Goal: Information Seeking & Learning: Check status

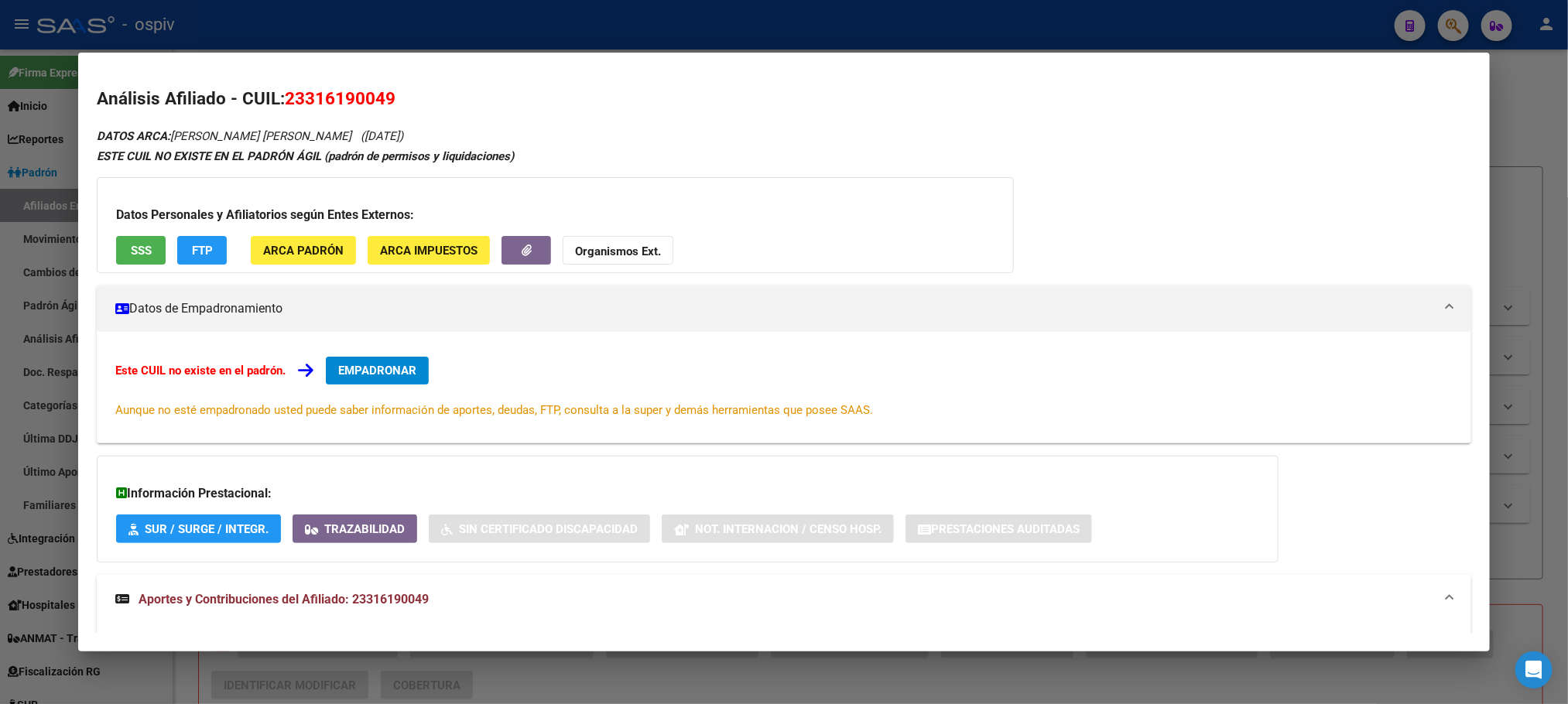
click at [444, 34] on div at bounding box center [784, 352] width 1568 height 704
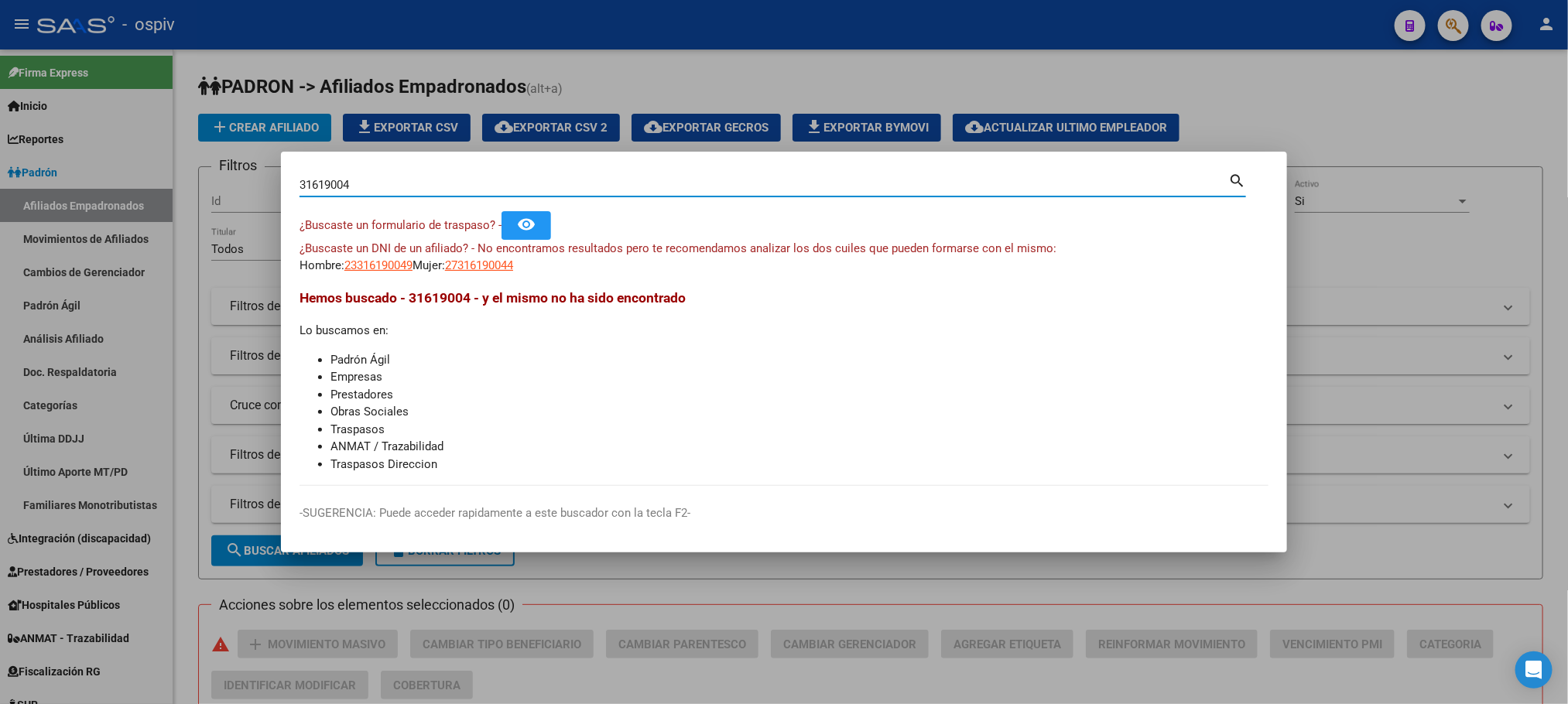
drag, startPoint x: 369, startPoint y: 177, endPoint x: 102, endPoint y: 178, distance: 267.0
click at [102, 178] on div "31619004 Buscar (apellido, dni, cuil, nro traspaso, cuit, obra social) search ¿…" at bounding box center [784, 352] width 1568 height 704
paste input "3969576"
type input "33969576"
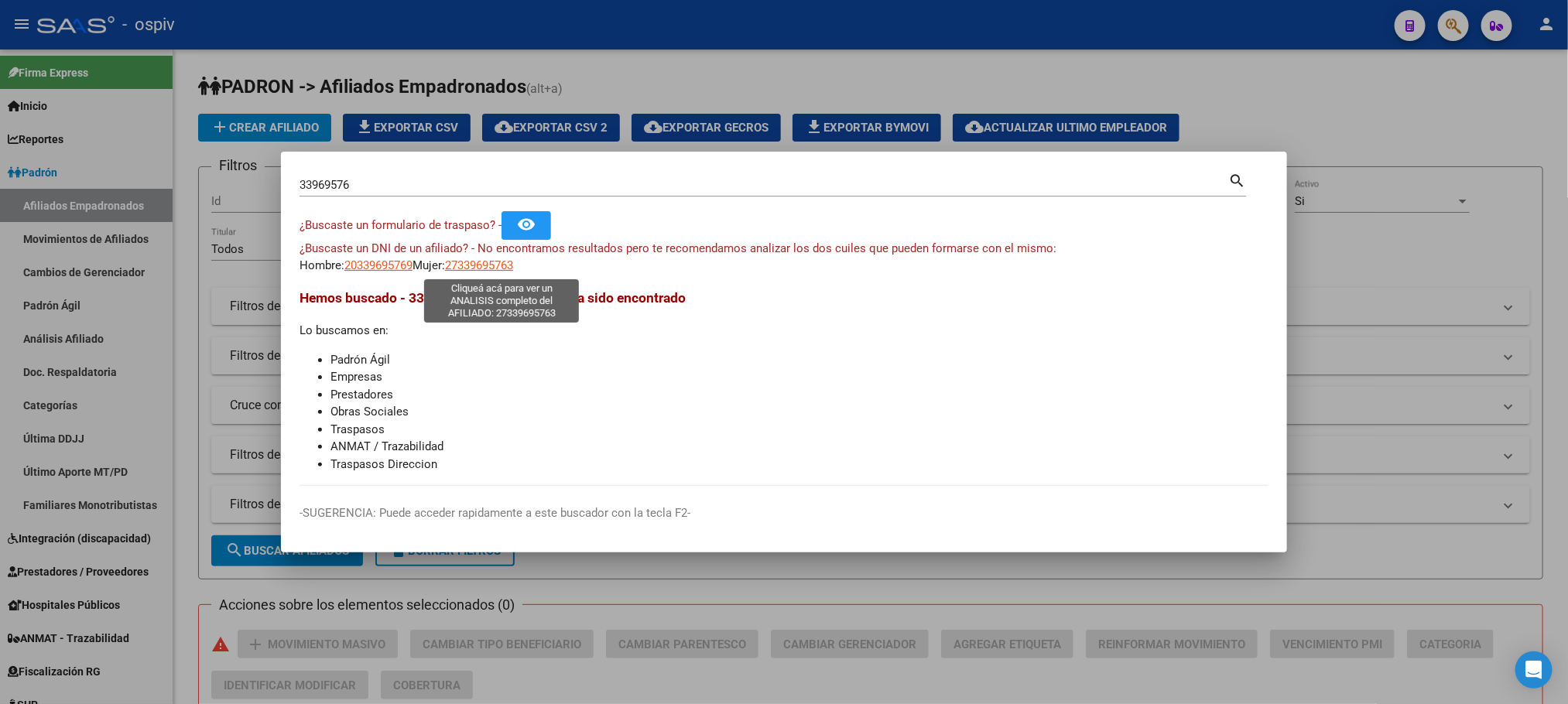
click at [510, 261] on span "27339695763" at bounding box center [479, 265] width 68 height 14
type textarea "27339695763"
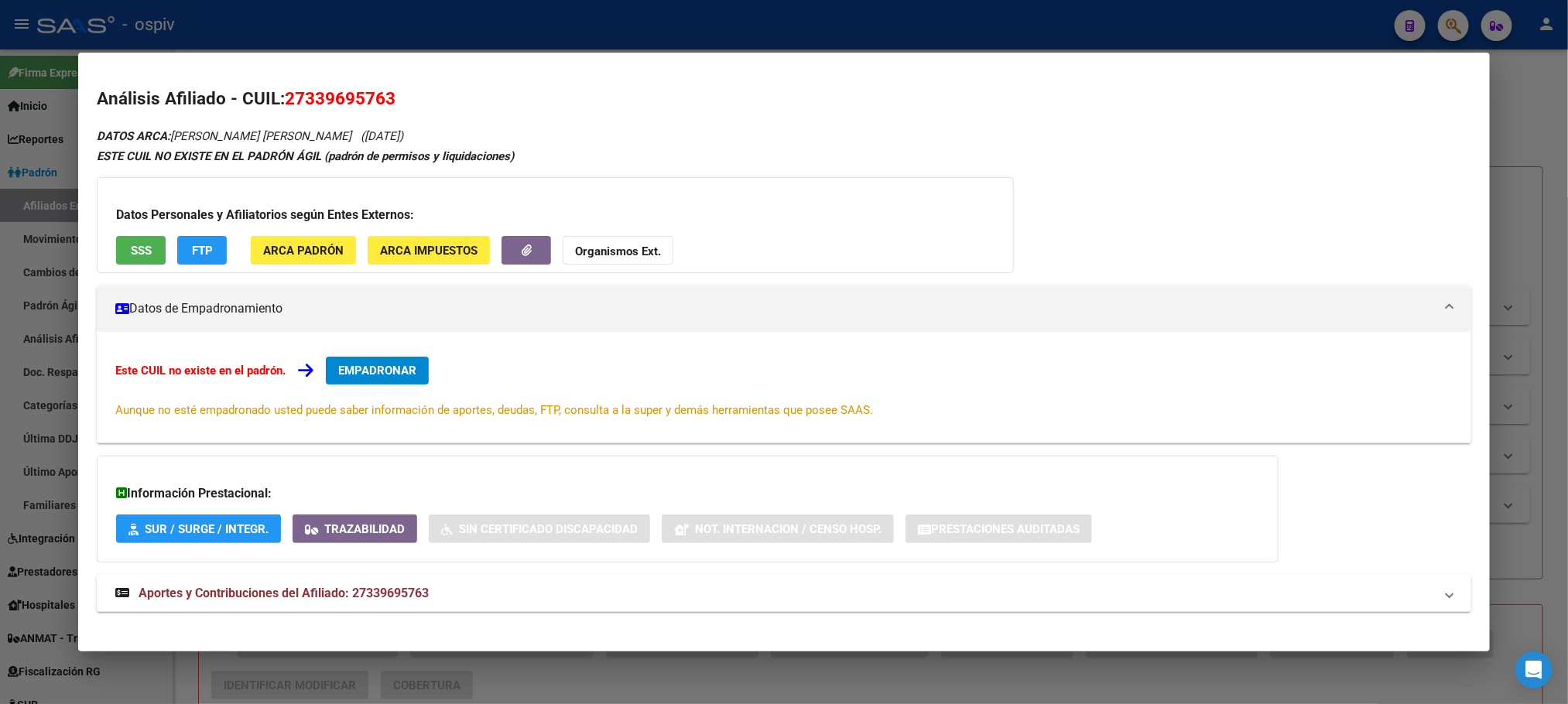
click at [131, 249] on span "SSS" at bounding box center [141, 250] width 21 height 14
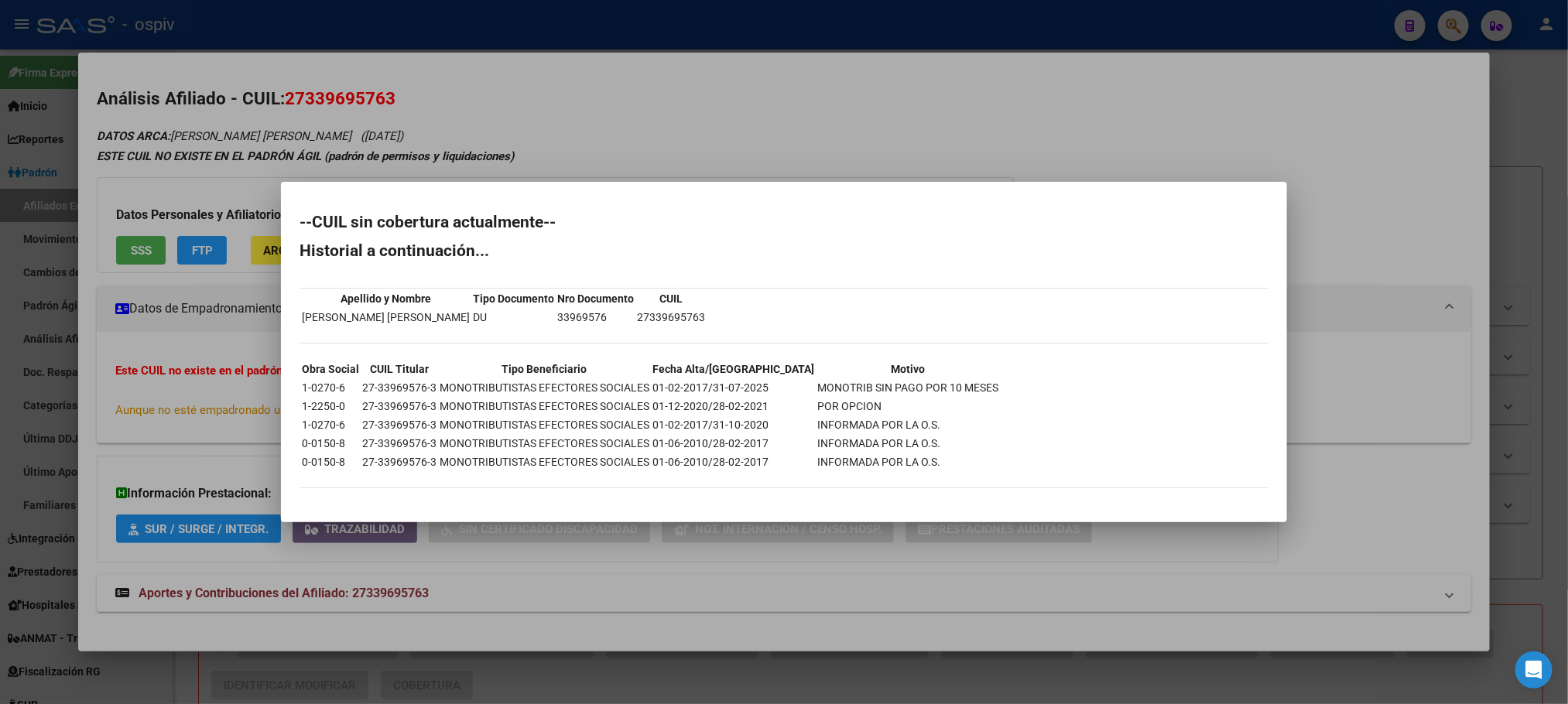
click at [394, 382] on td "27-33969576-3" at bounding box center [399, 387] width 76 height 17
copy td "27-33969576-3"
click at [430, 14] on div at bounding box center [784, 352] width 1568 height 704
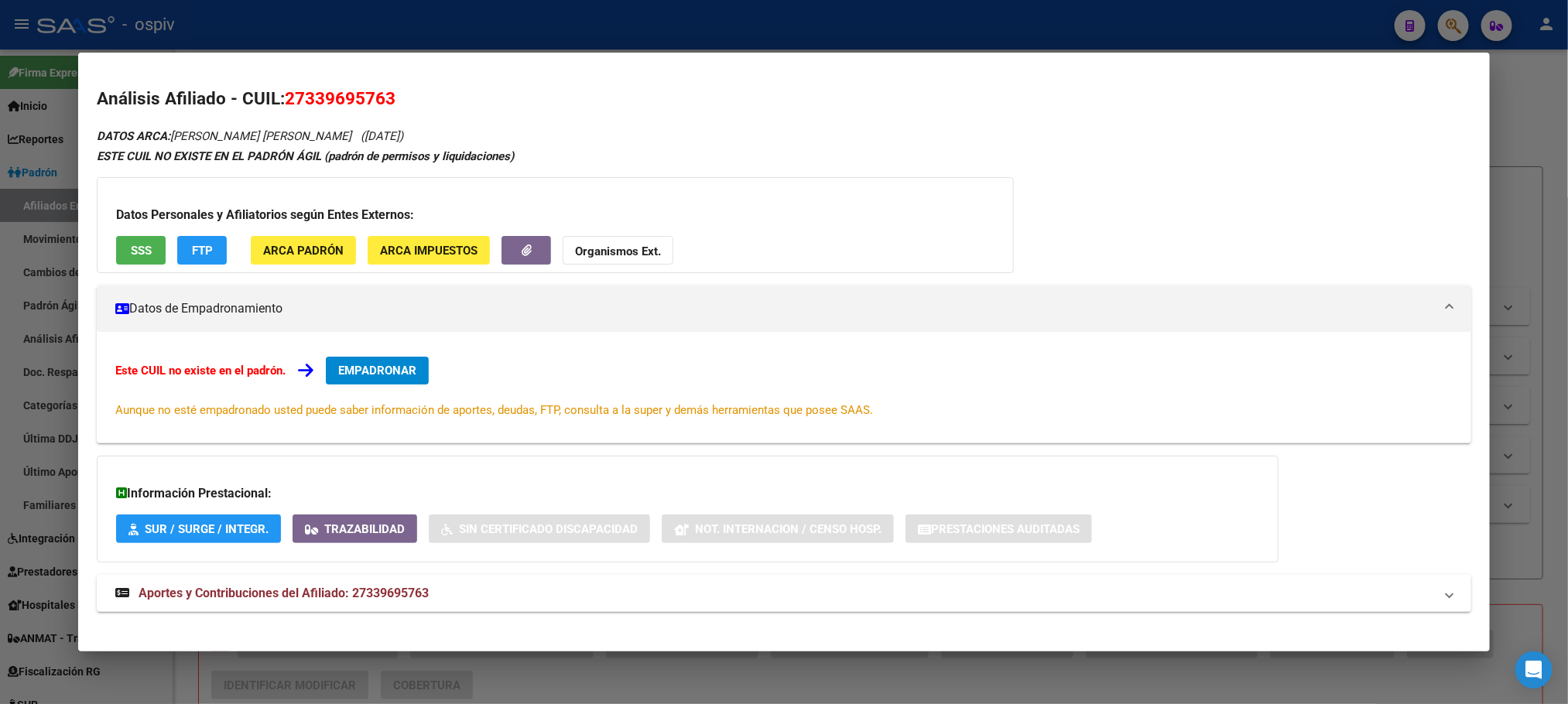
click at [430, 16] on div at bounding box center [784, 352] width 1568 height 704
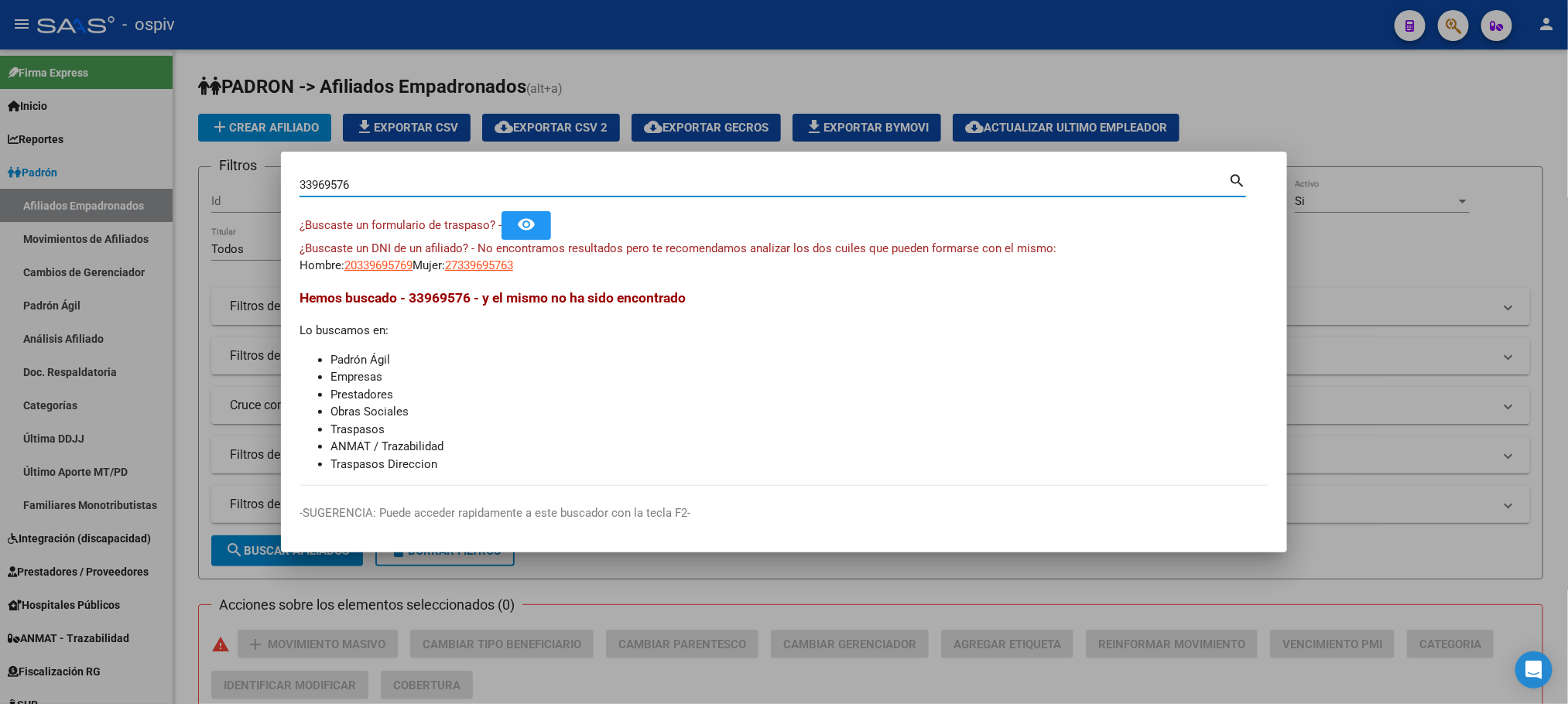
drag, startPoint x: 356, startPoint y: 181, endPoint x: 186, endPoint y: 172, distance: 170.2
click at [186, 172] on div "33969576 Buscar (apellido, dni, cuil, nro traspaso, cuit, obra social) search ¿…" at bounding box center [784, 352] width 1568 height 704
paste input "29786179"
type input "29786179"
click at [481, 257] on app-link-go-to "23297861794" at bounding box center [479, 266] width 68 height 18
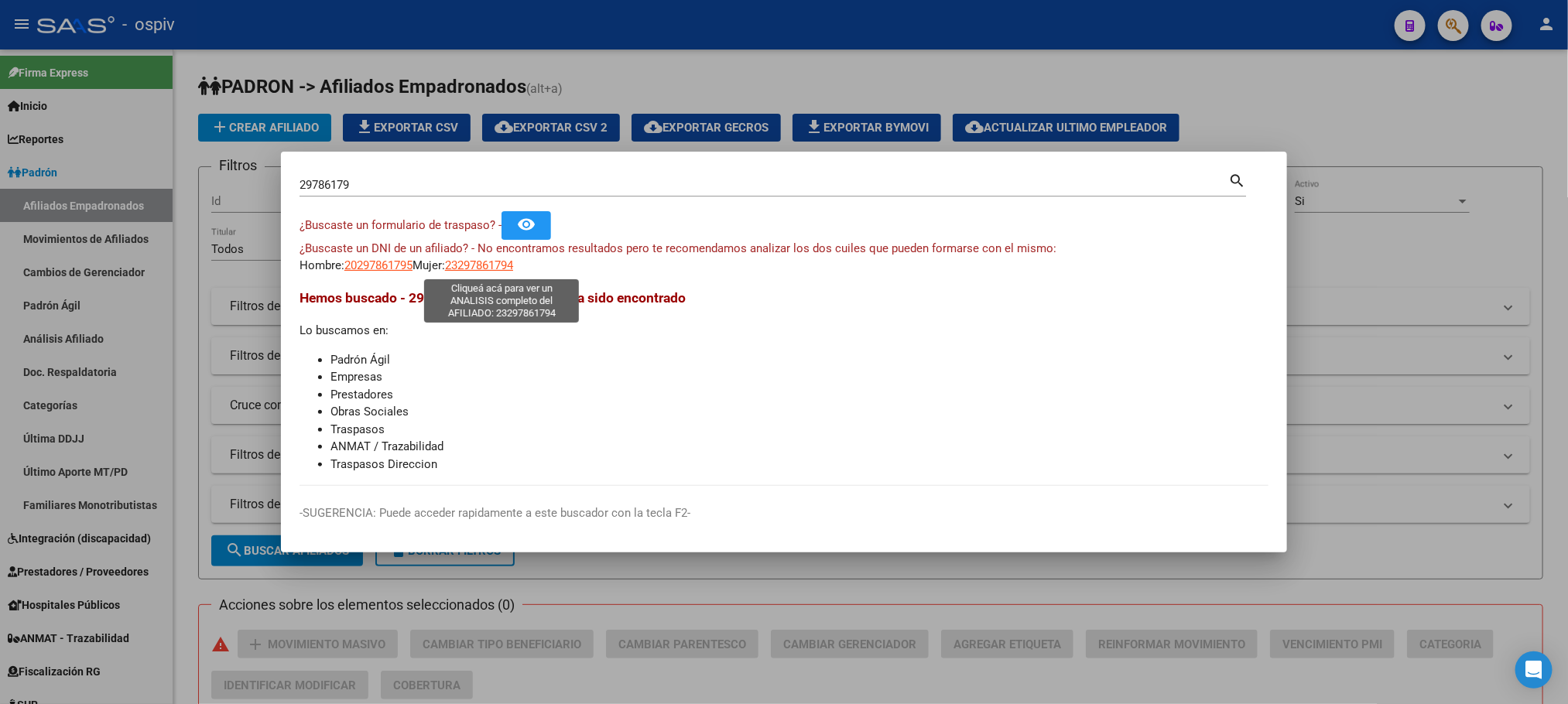
click at [486, 267] on span "23297861794" at bounding box center [479, 265] width 68 height 14
type textarea "23297861794"
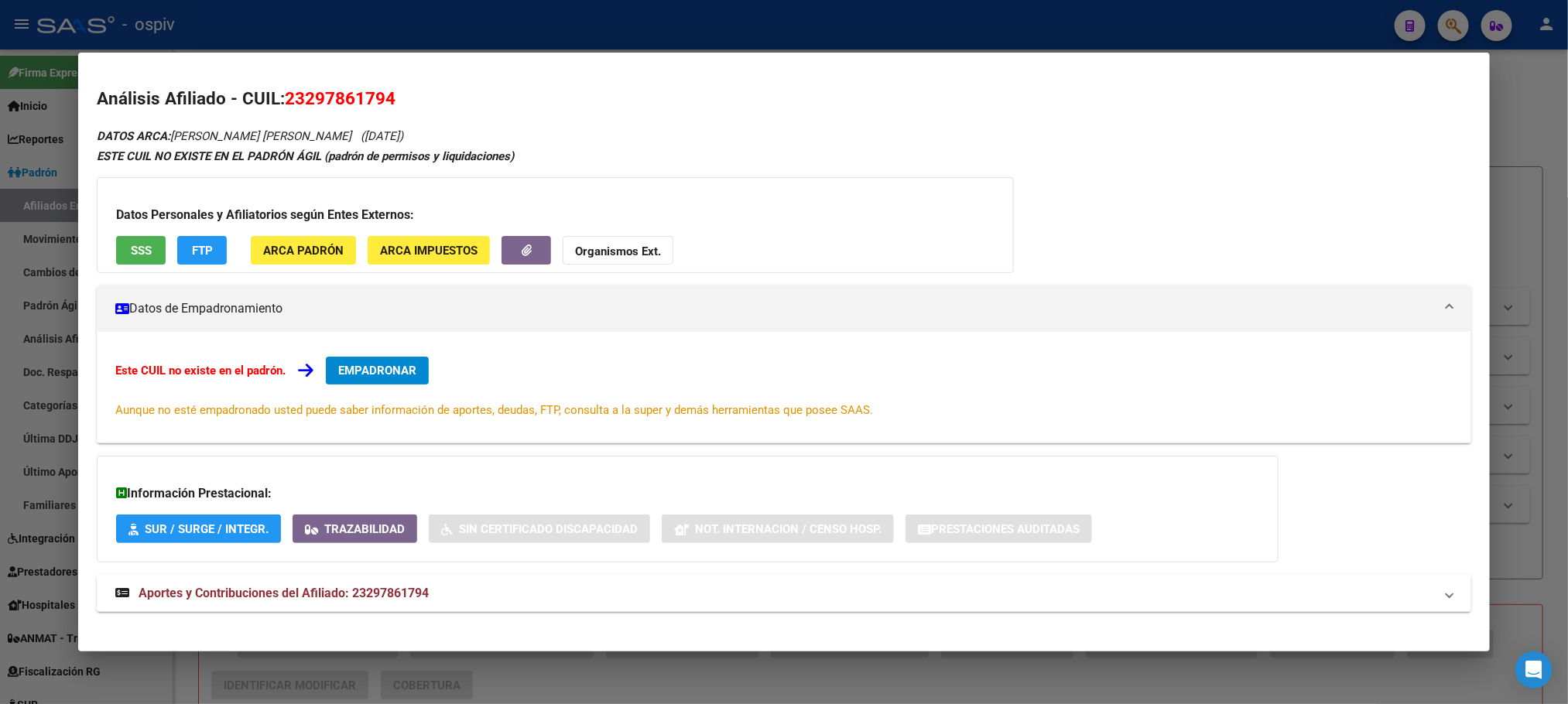
click at [131, 248] on span "SSS" at bounding box center [141, 250] width 21 height 14
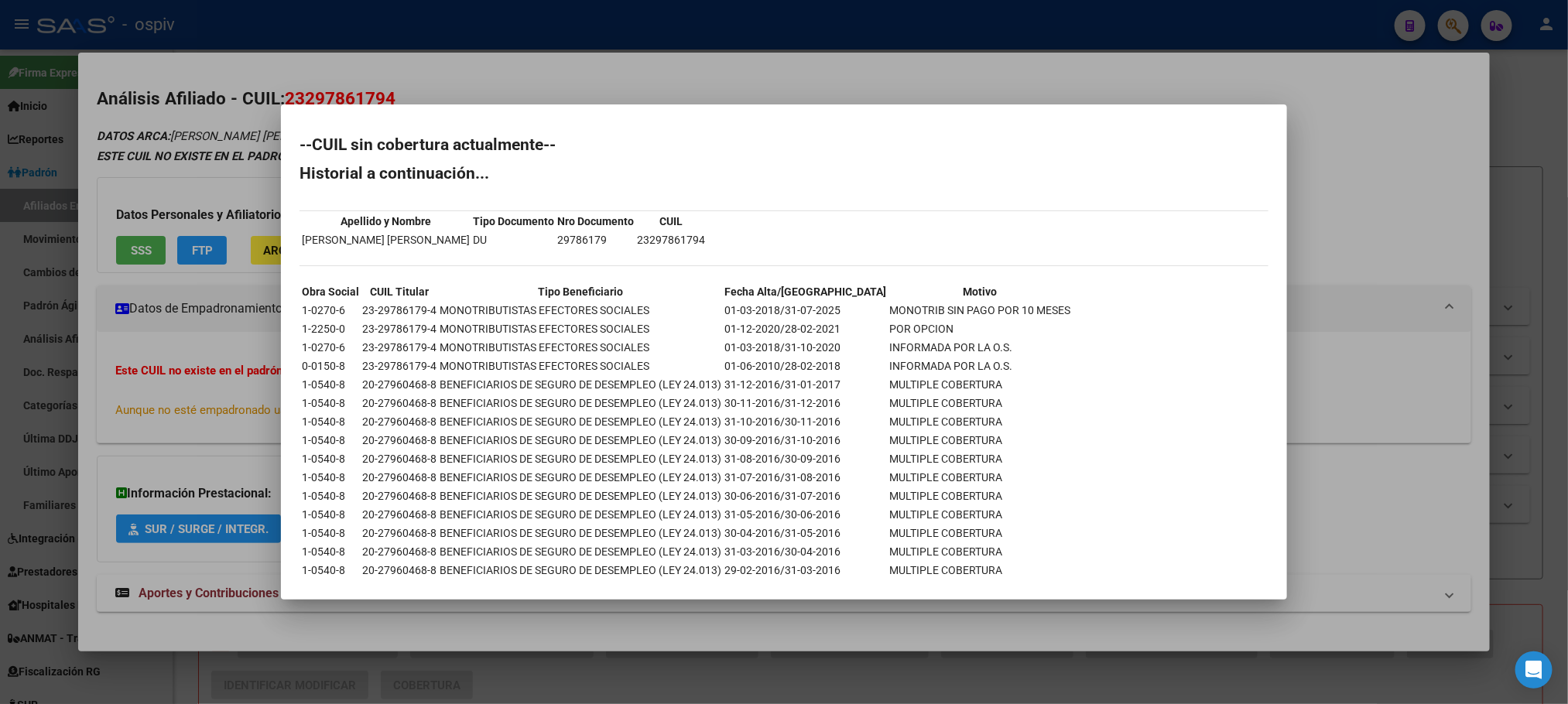
click at [397, 307] on td "23-29786179-4" at bounding box center [399, 310] width 76 height 17
click at [397, 306] on td "23-29786179-4" at bounding box center [399, 310] width 76 height 17
copy td "23-29786179-4"
click at [602, 235] on td "29786179" at bounding box center [595, 240] width 78 height 17
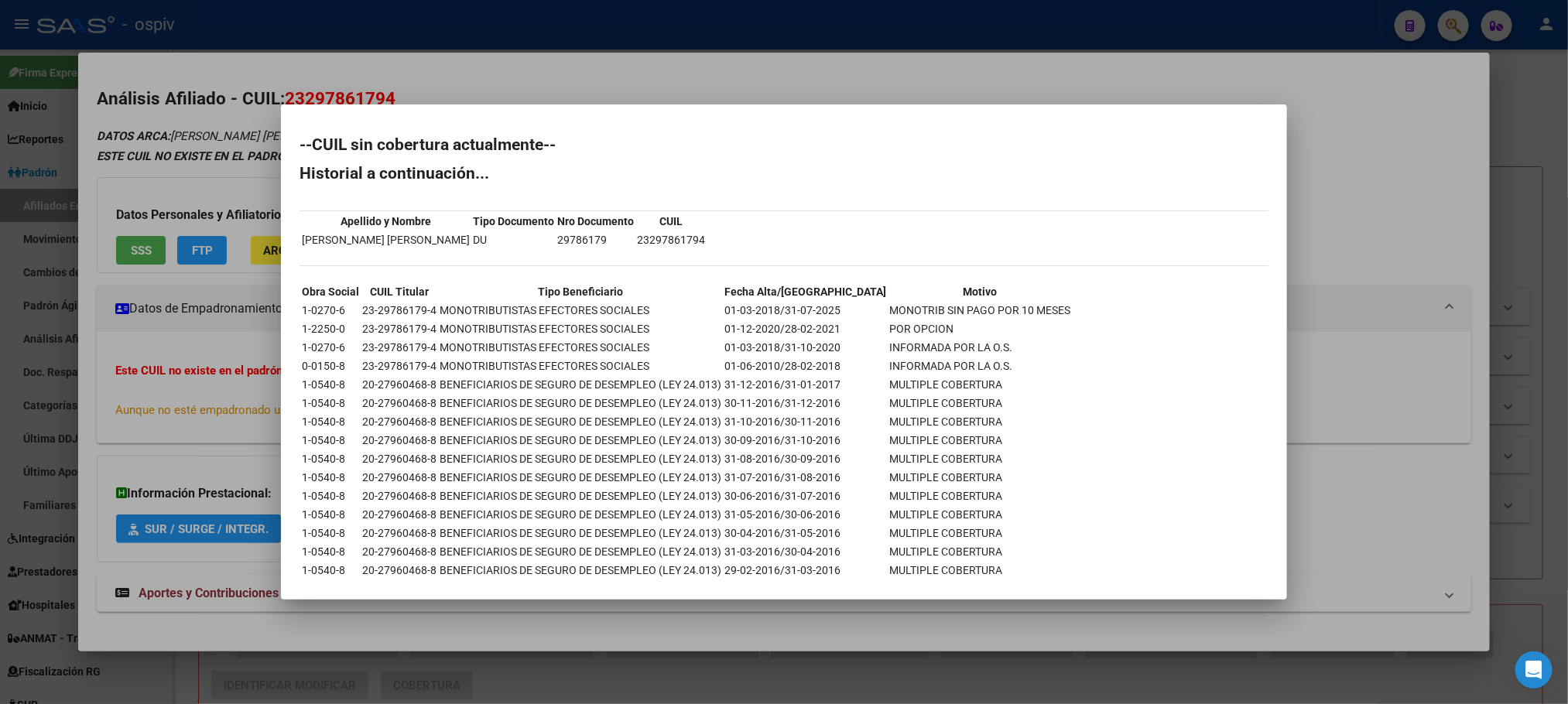
click at [602, 235] on td "29786179" at bounding box center [595, 240] width 78 height 17
copy td "29786179"
click at [369, 10] on div at bounding box center [784, 352] width 1568 height 704
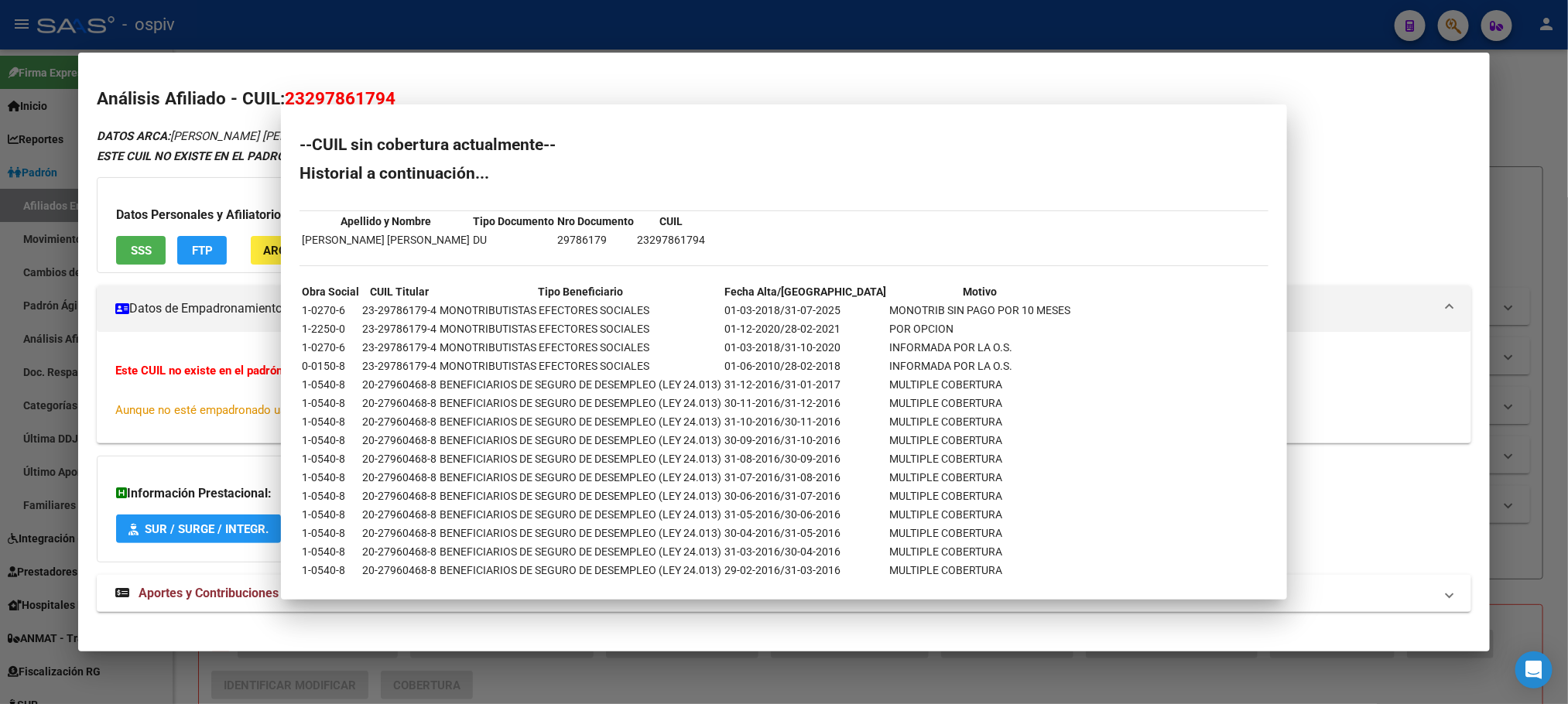
click at [369, 16] on div at bounding box center [784, 352] width 1568 height 704
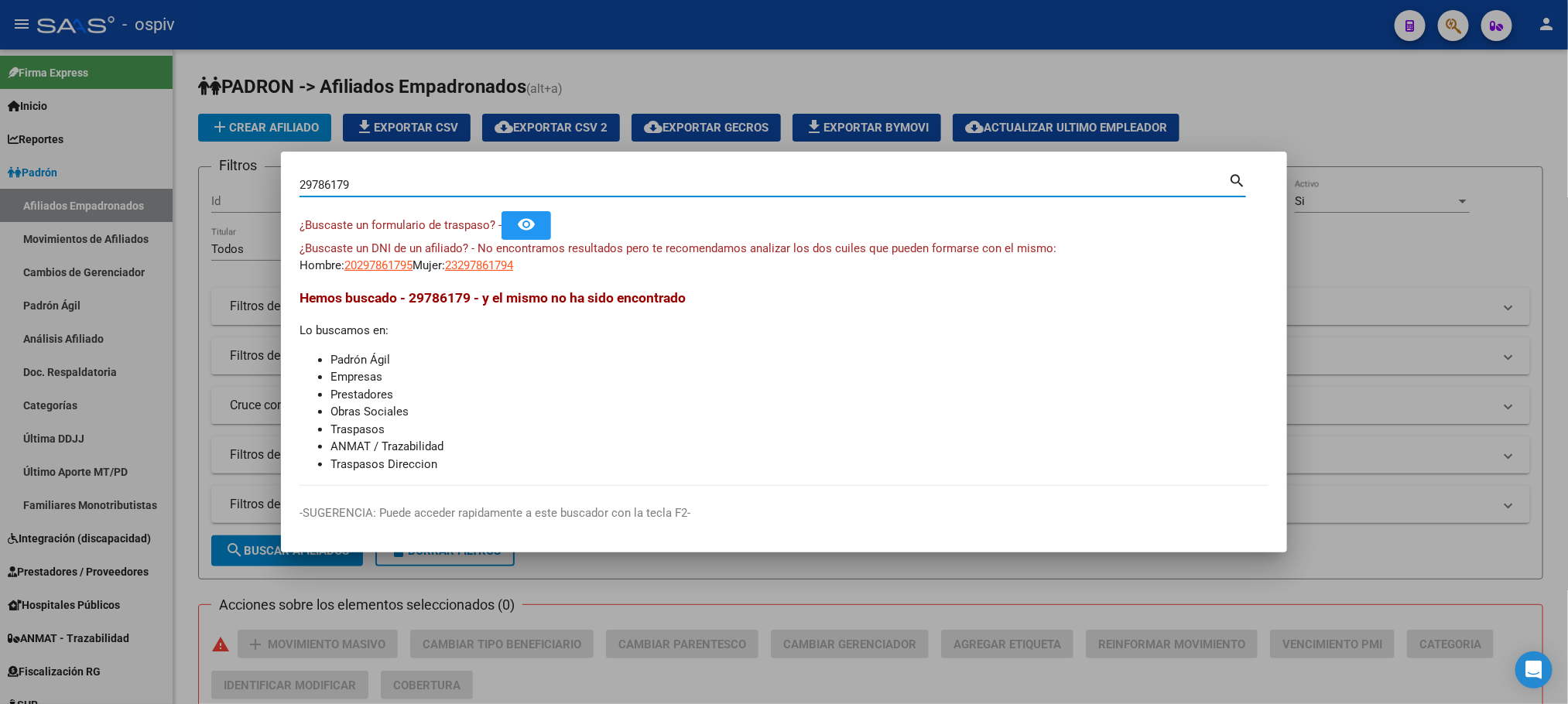
drag, startPoint x: 360, startPoint y: 190, endPoint x: 160, endPoint y: 172, distance: 200.8
click at [160, 170] on div "29786179 Buscar (apellido, dni, cuil, nro traspaso, cuit, obra social) search ¿…" at bounding box center [784, 352] width 1568 height 704
paste input "30837894"
type input "30837894"
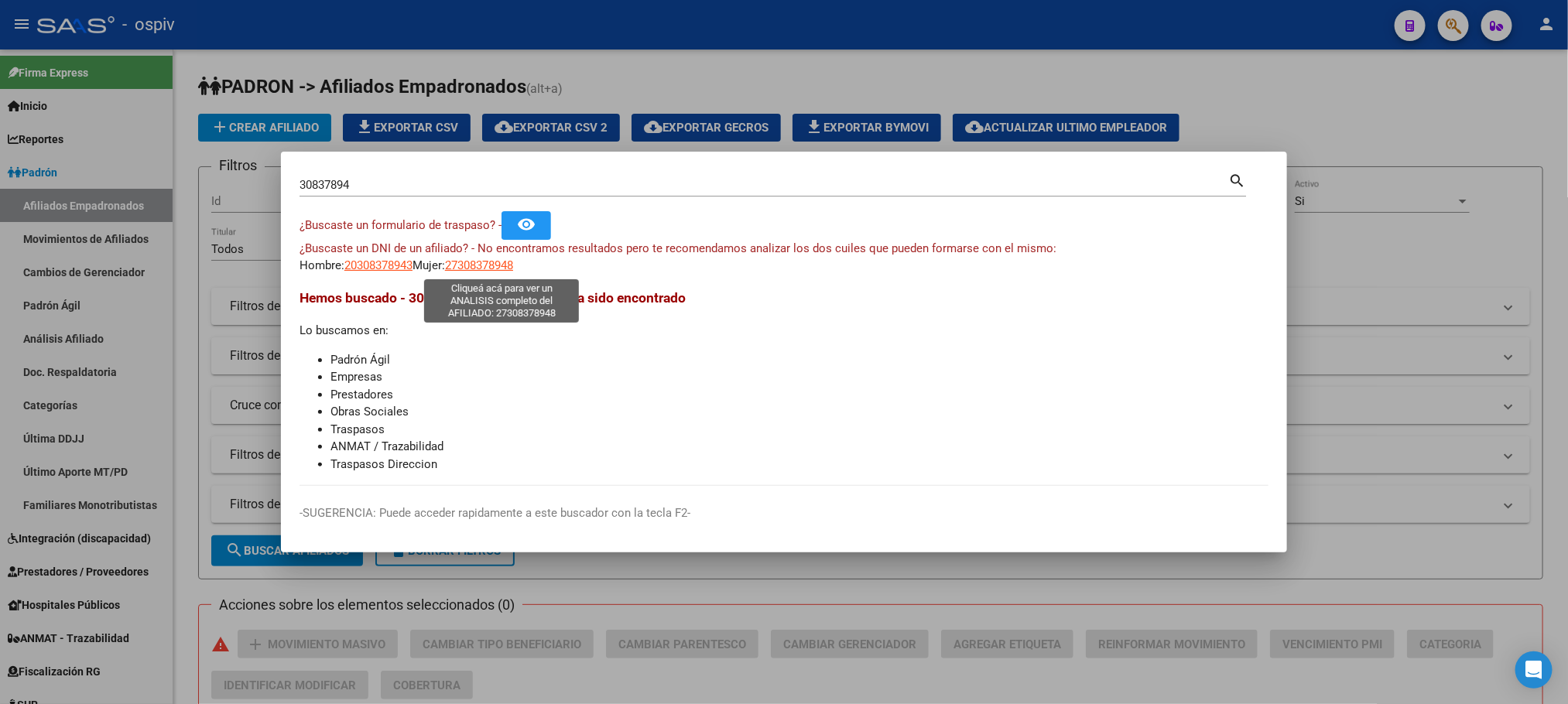
click at [513, 262] on span "27308378948" at bounding box center [479, 265] width 68 height 14
type textarea "27308378948"
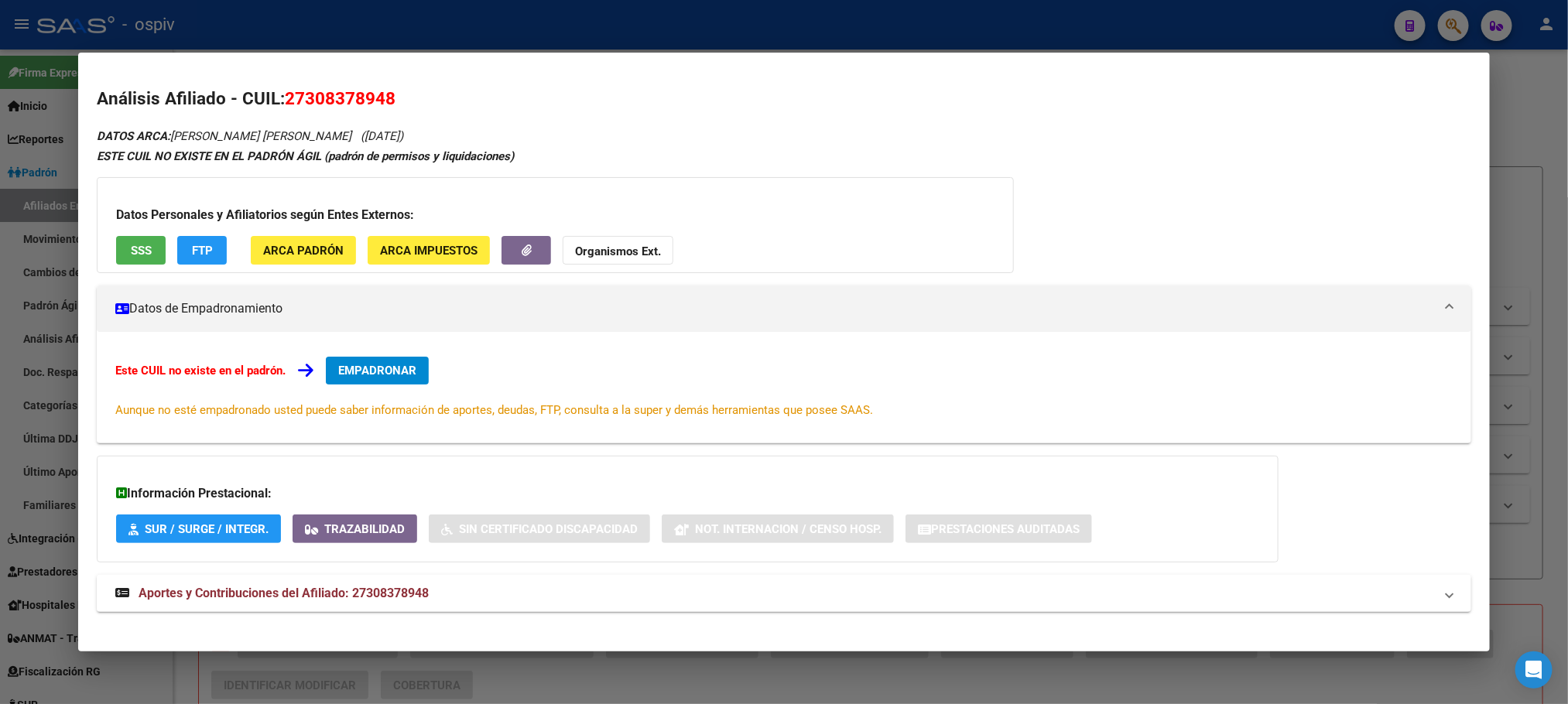
click at [142, 253] on span "SSS" at bounding box center [141, 250] width 21 height 14
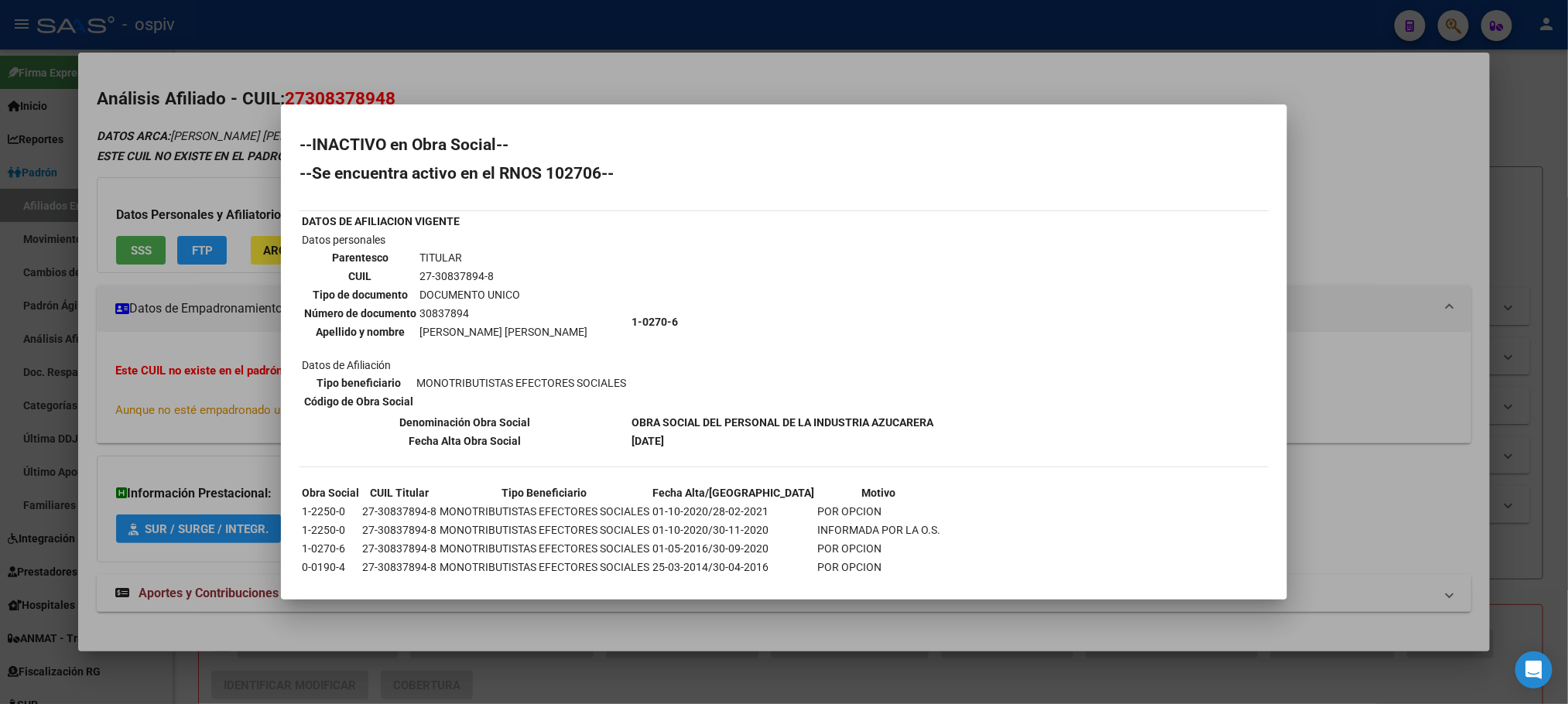
drag, startPoint x: 744, startPoint y: 314, endPoint x: 439, endPoint y: 304, distance: 305.2
click at [439, 305] on td "30837894" at bounding box center [503, 314] width 170 height 17
copy td "30837894"
click at [410, 0] on div at bounding box center [784, 352] width 1568 height 704
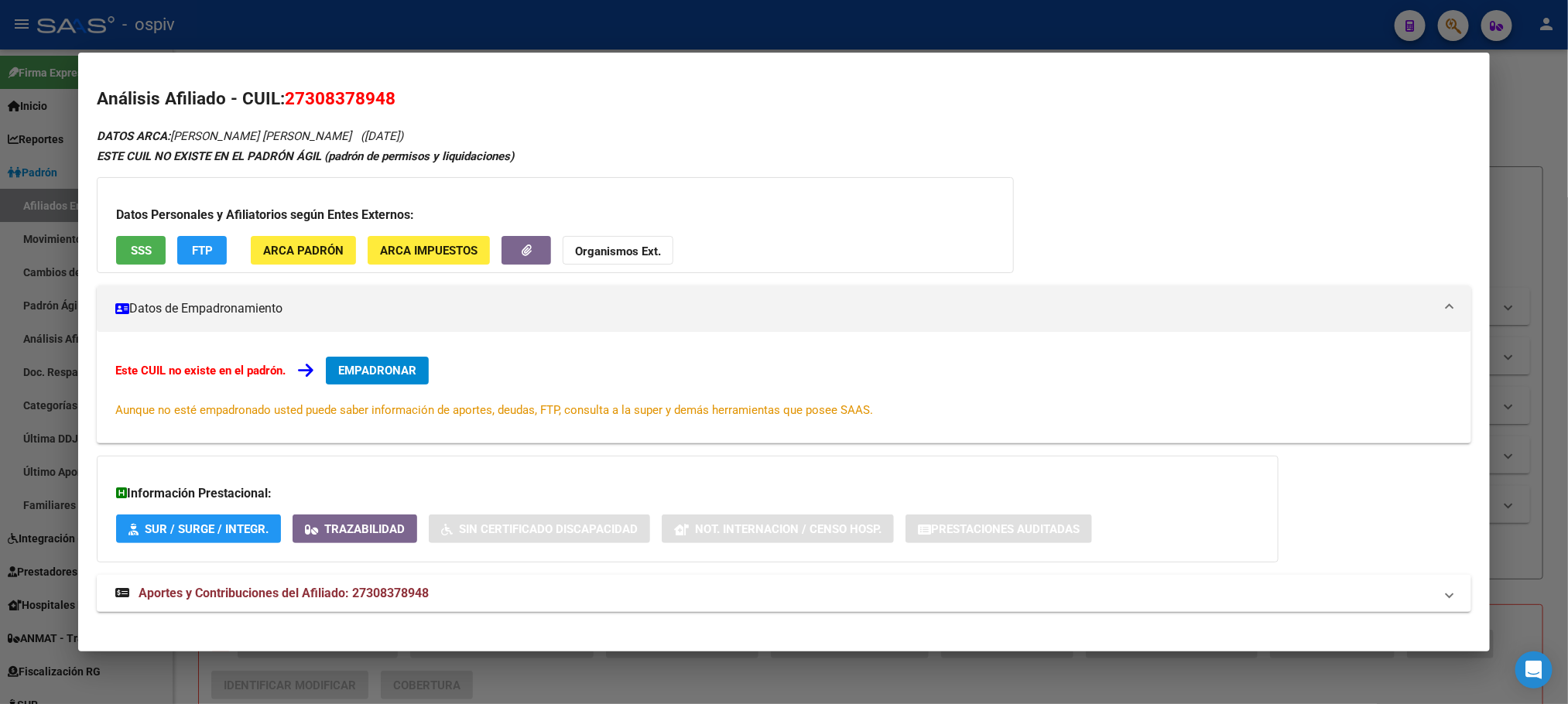
click at [448, 29] on div at bounding box center [784, 352] width 1568 height 704
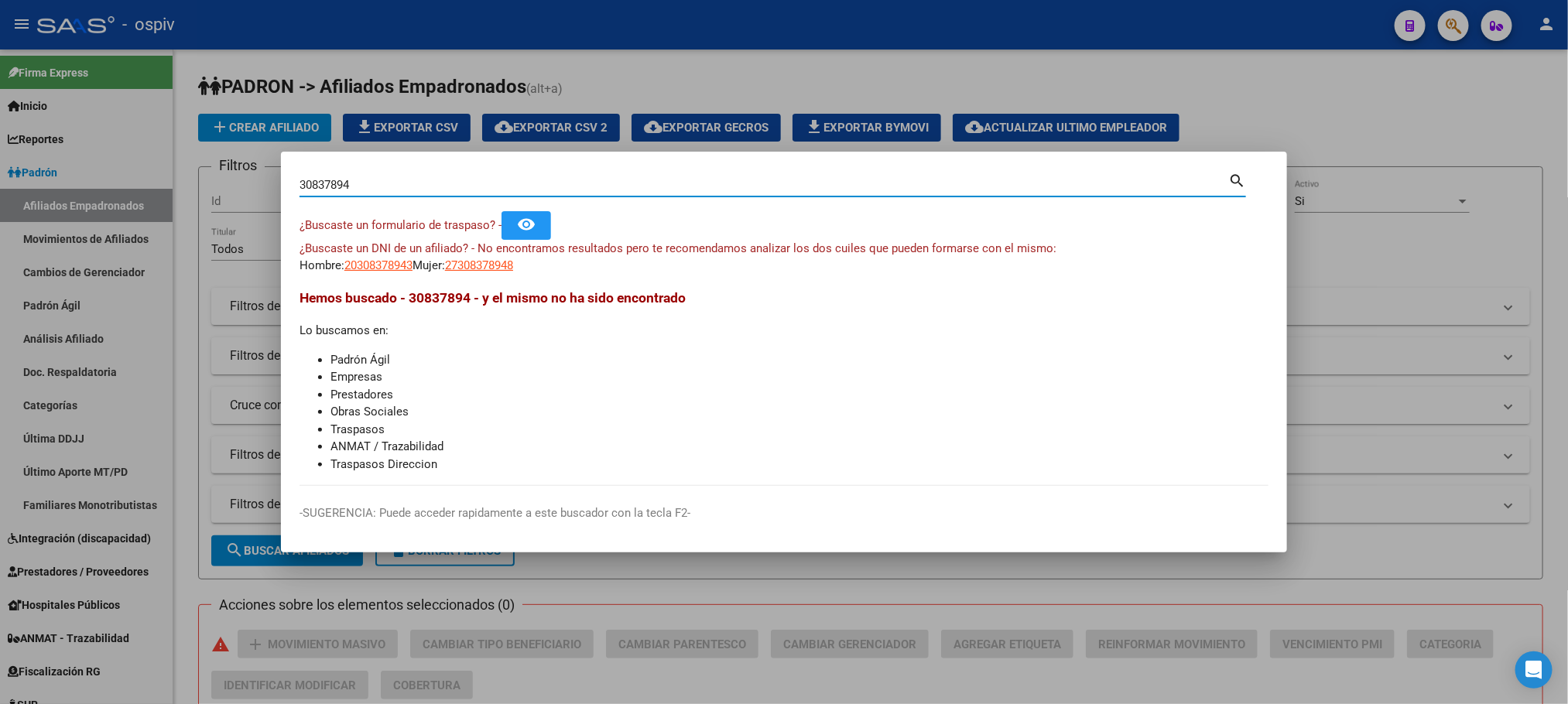
drag, startPoint x: 358, startPoint y: 183, endPoint x: 189, endPoint y: 178, distance: 169.1
click at [189, 177] on div "30837894 Buscar (apellido, dni, cuil, nro traspaso, cuit, obra social) search ¿…" at bounding box center [784, 352] width 1568 height 704
paste input "261586"
type input "30261586"
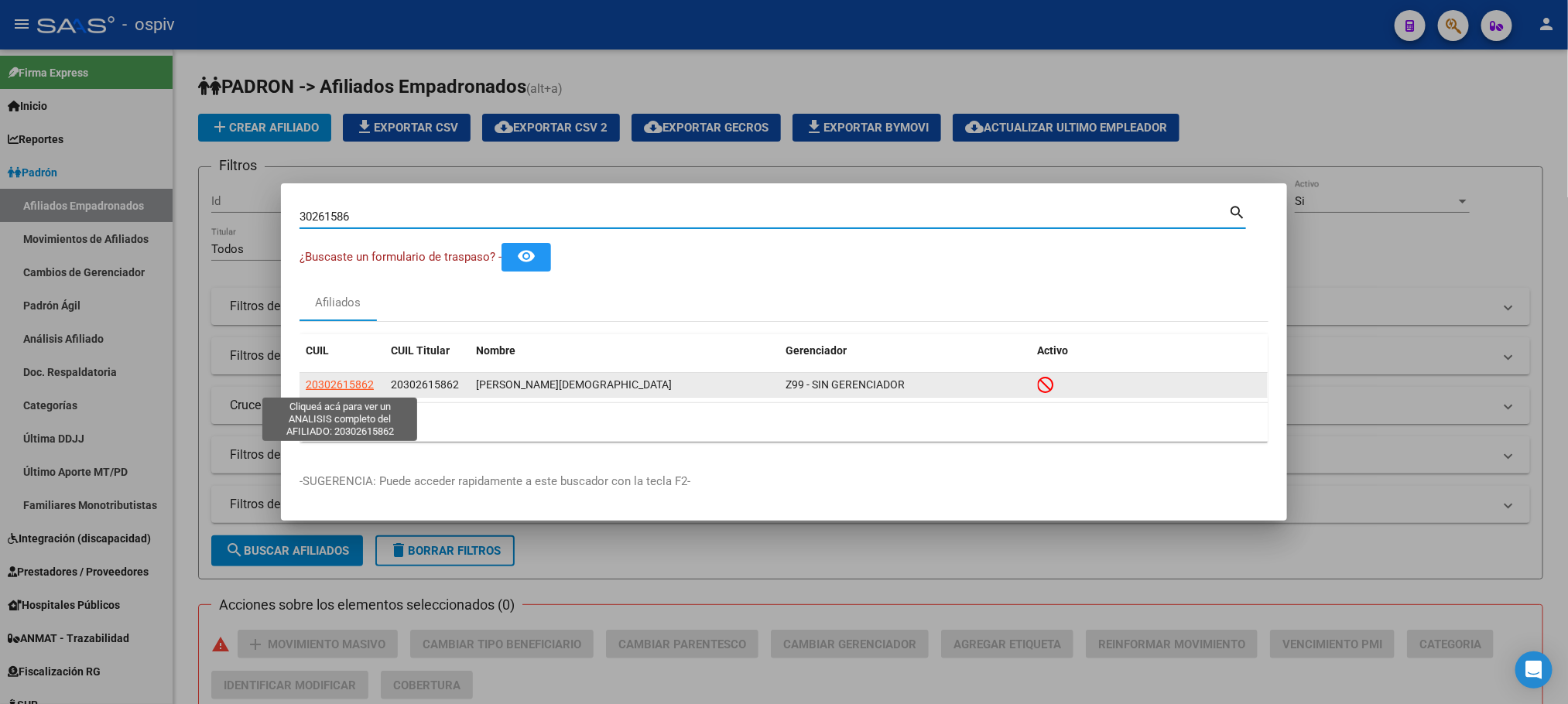
click at [335, 387] on span "20302615862" at bounding box center [340, 384] width 68 height 12
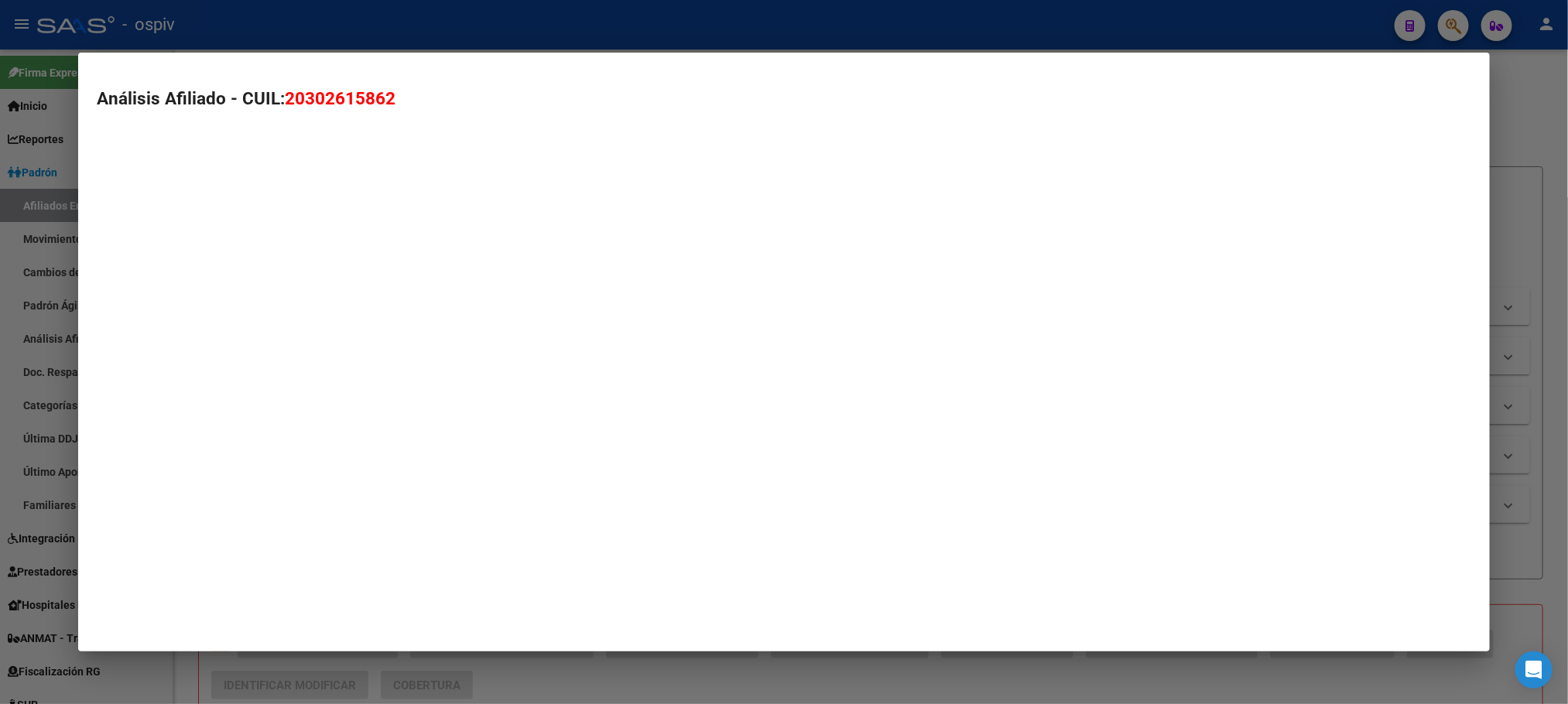
type textarea "20302615862"
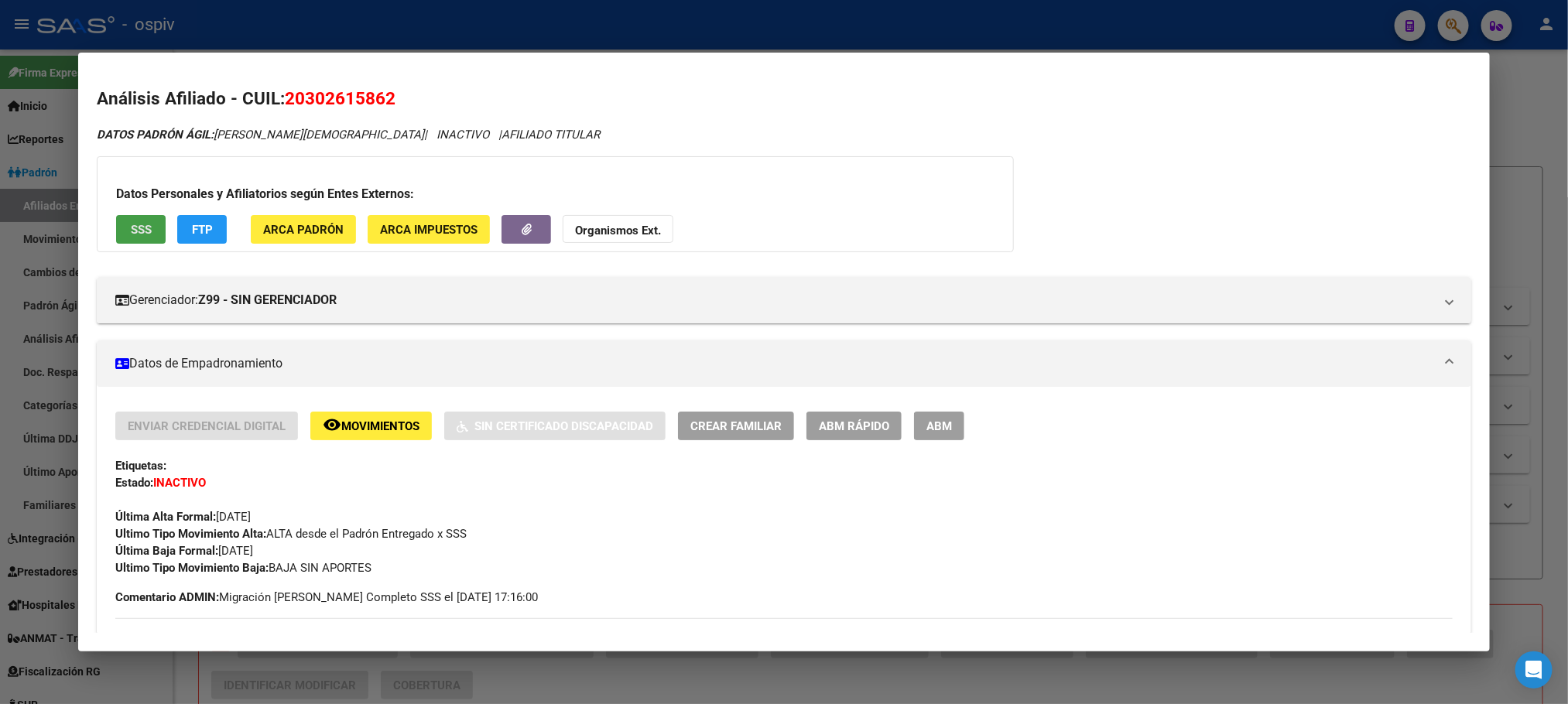
click at [131, 223] on span "SSS" at bounding box center [141, 229] width 21 height 14
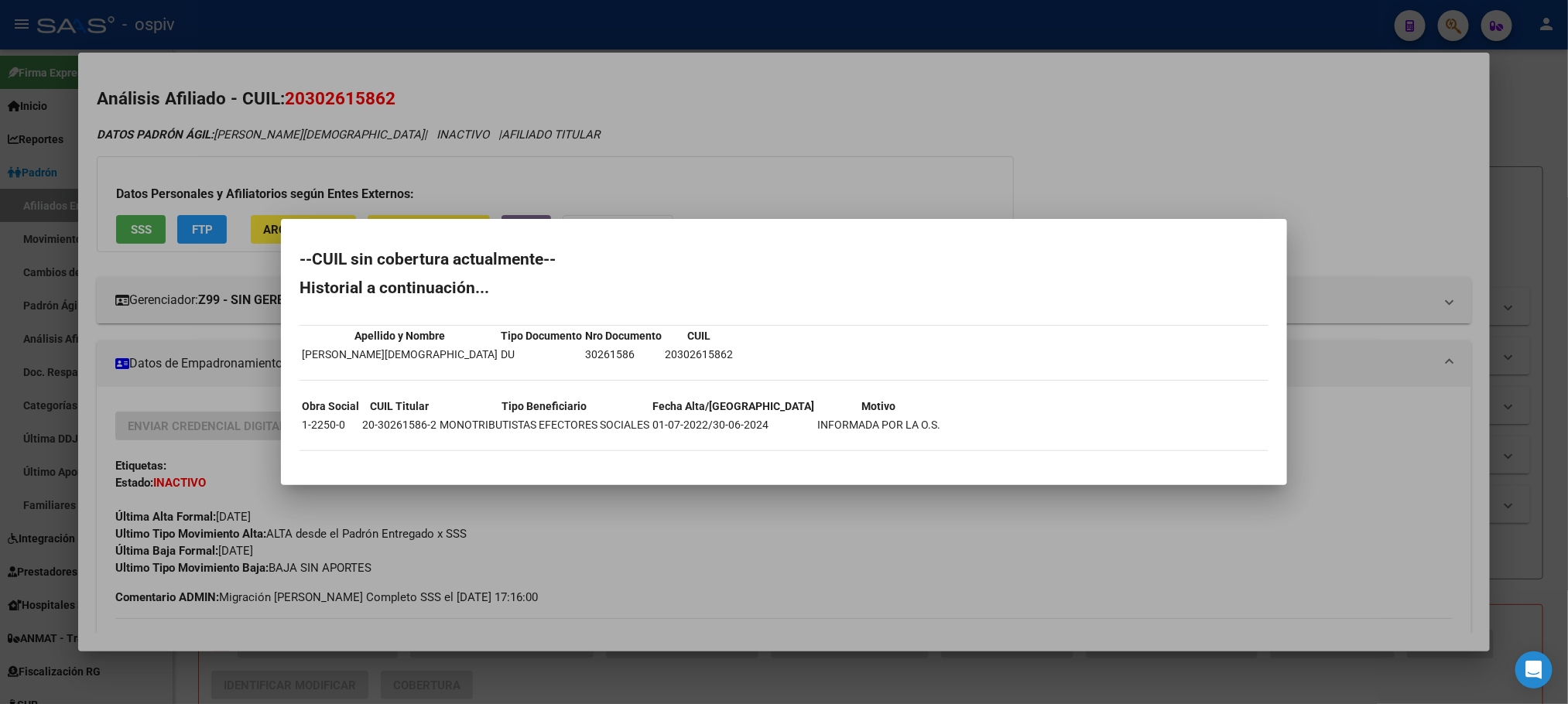
click at [583, 135] on div at bounding box center [784, 352] width 1568 height 704
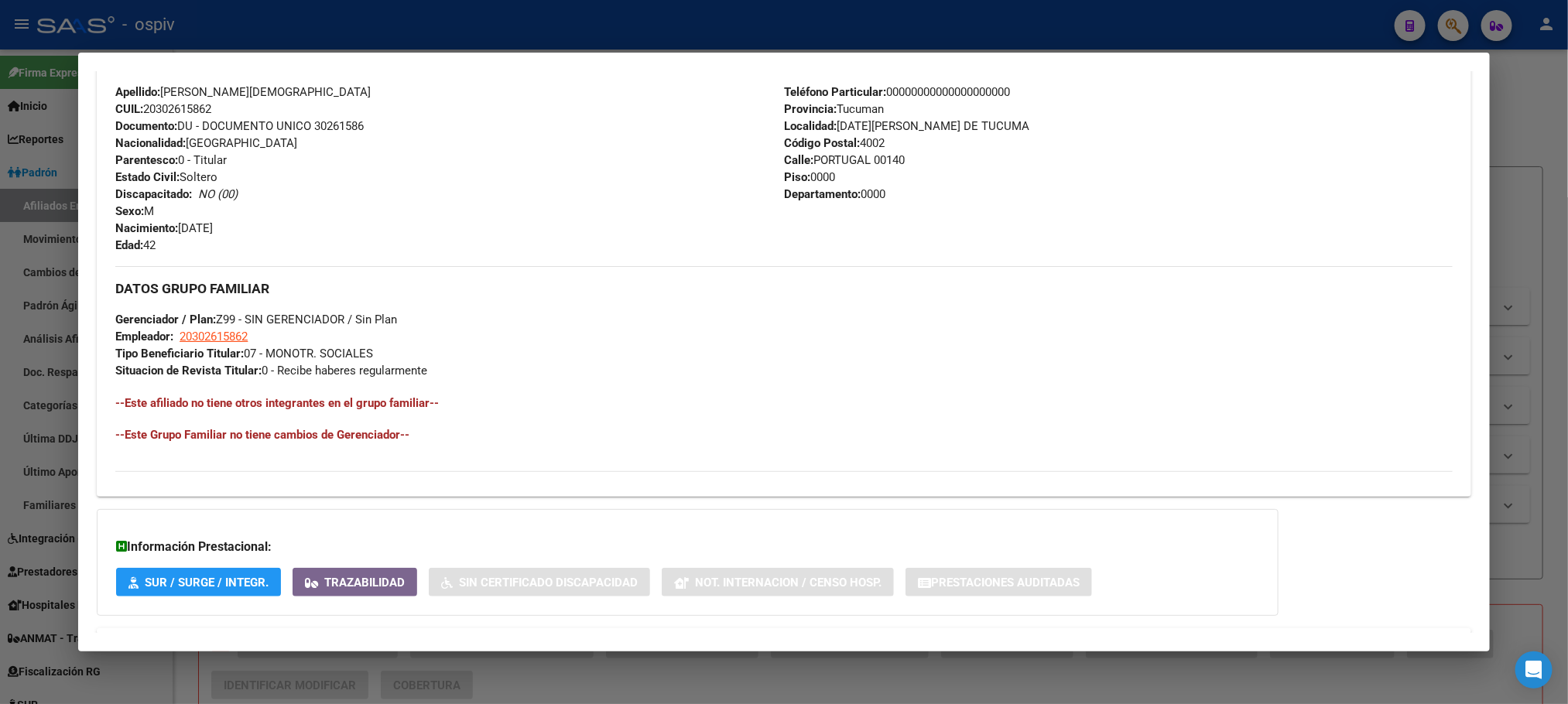
scroll to position [648, 0]
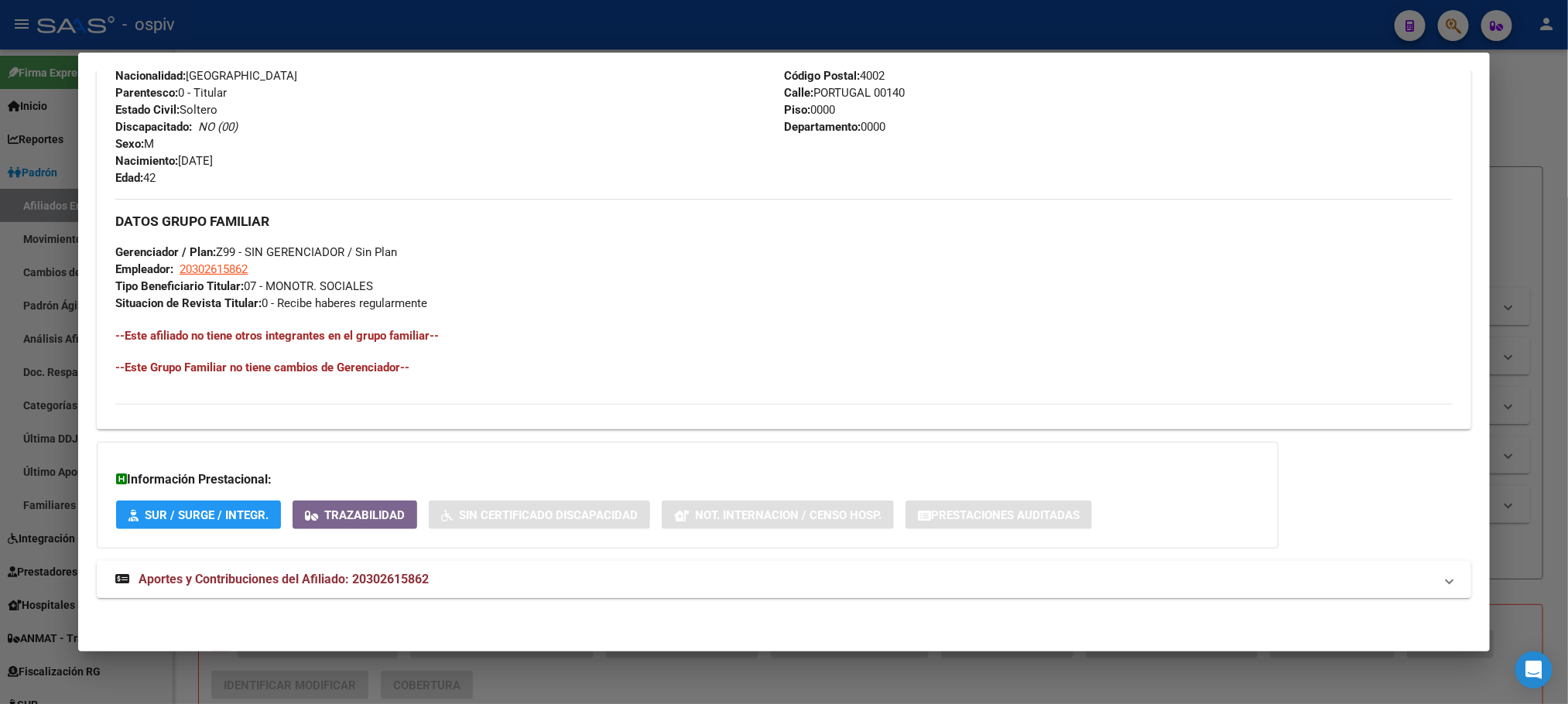
click at [286, 570] on strong "Aportes y Contribuciones del Afiliado: 20302615862" at bounding box center [272, 578] width 314 height 18
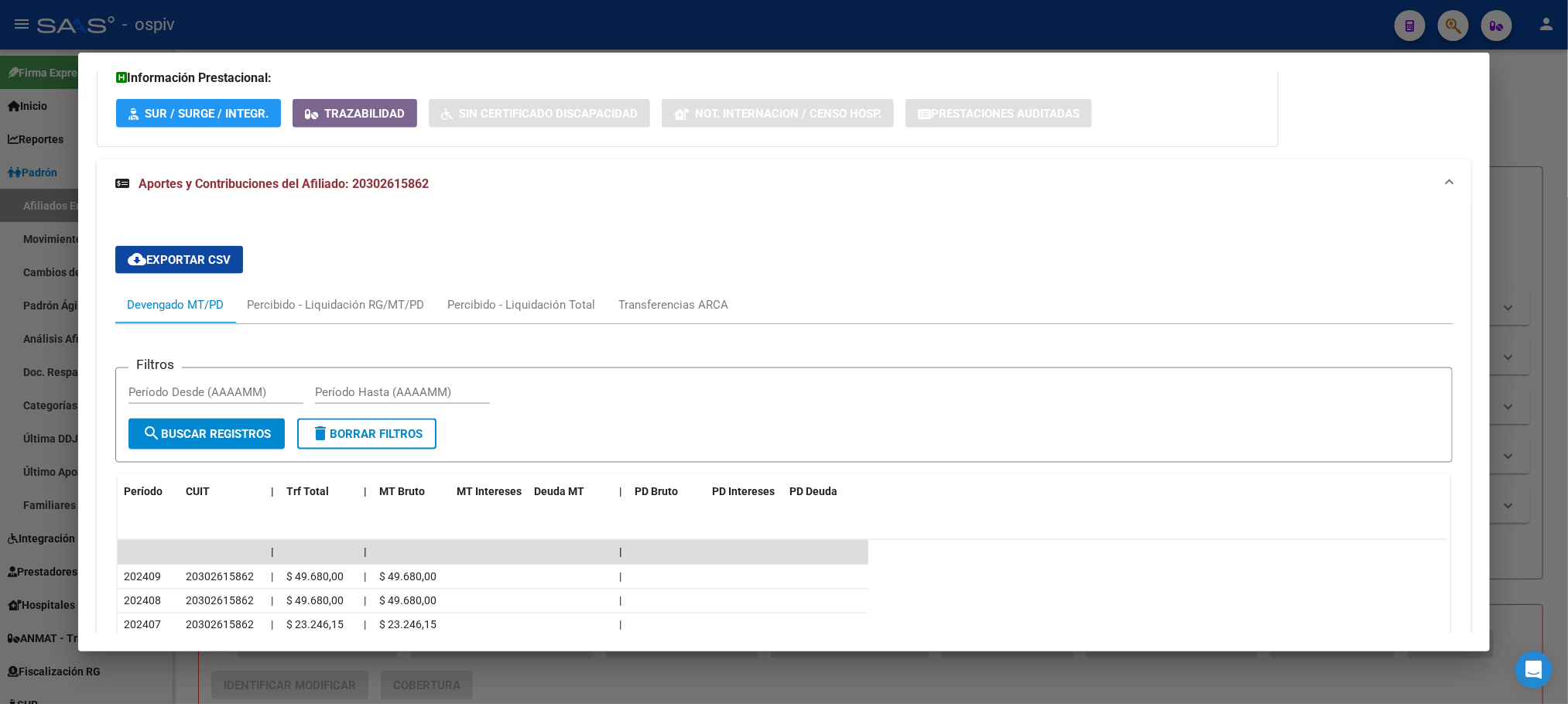
scroll to position [1349, 0]
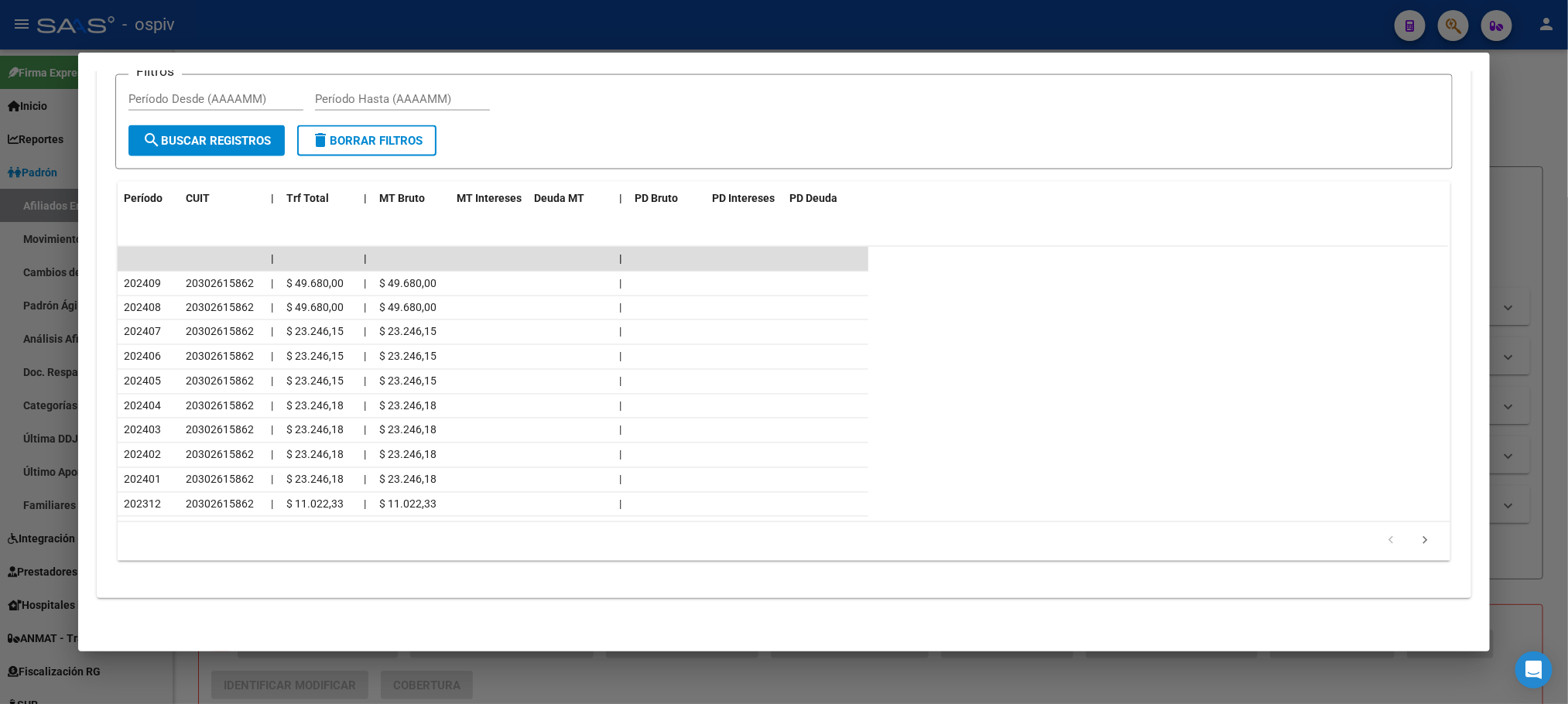
drag, startPoint x: 585, startPoint y: 42, endPoint x: 445, endPoint y: 96, distance: 150.1
click at [585, 39] on div at bounding box center [784, 352] width 1568 height 704
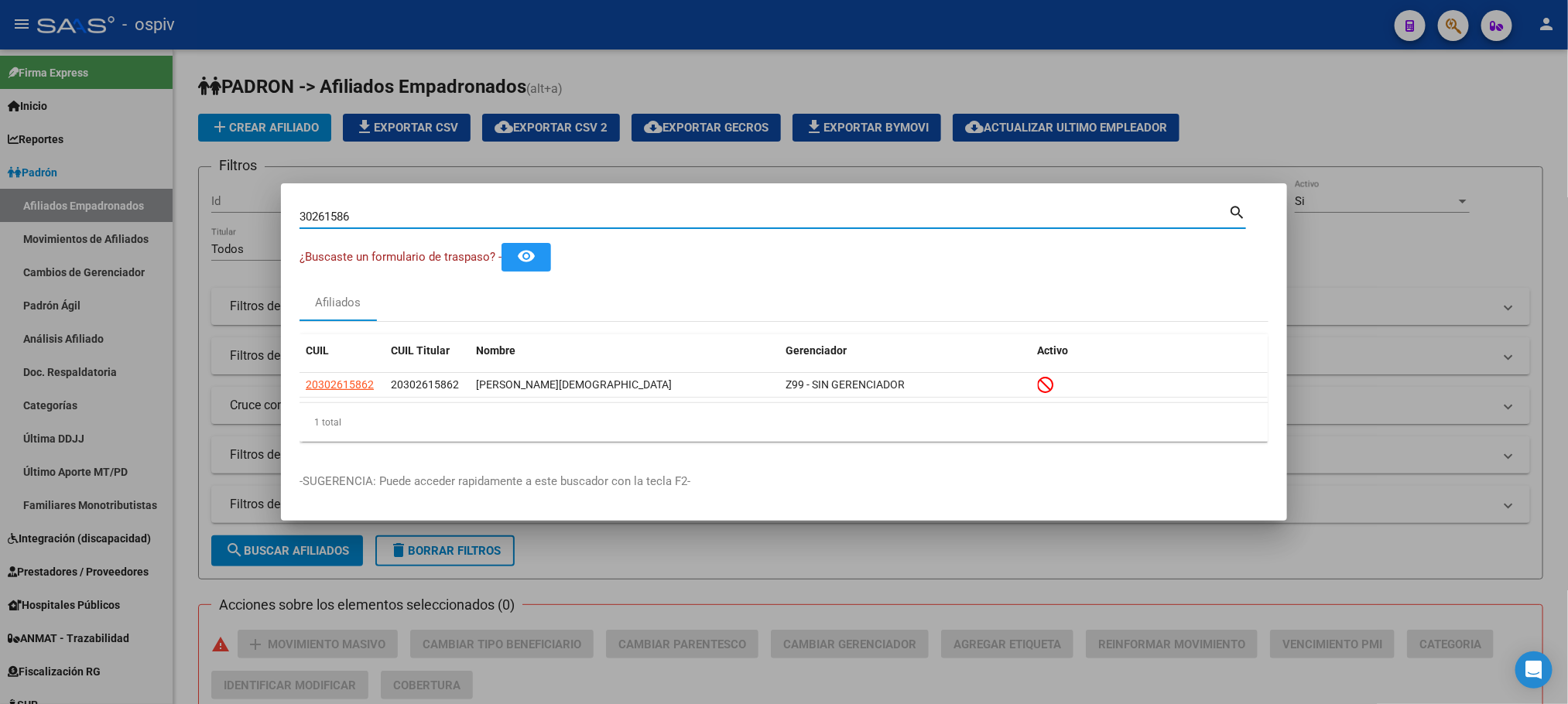
drag, startPoint x: 369, startPoint y: 214, endPoint x: 133, endPoint y: 186, distance: 237.7
click at [133, 186] on div "30261586 Buscar (apellido, dni, cuil, nro traspaso, cuit, obra social) search ¿…" at bounding box center [784, 352] width 1568 height 704
paste input "50814675"
type input "50814675"
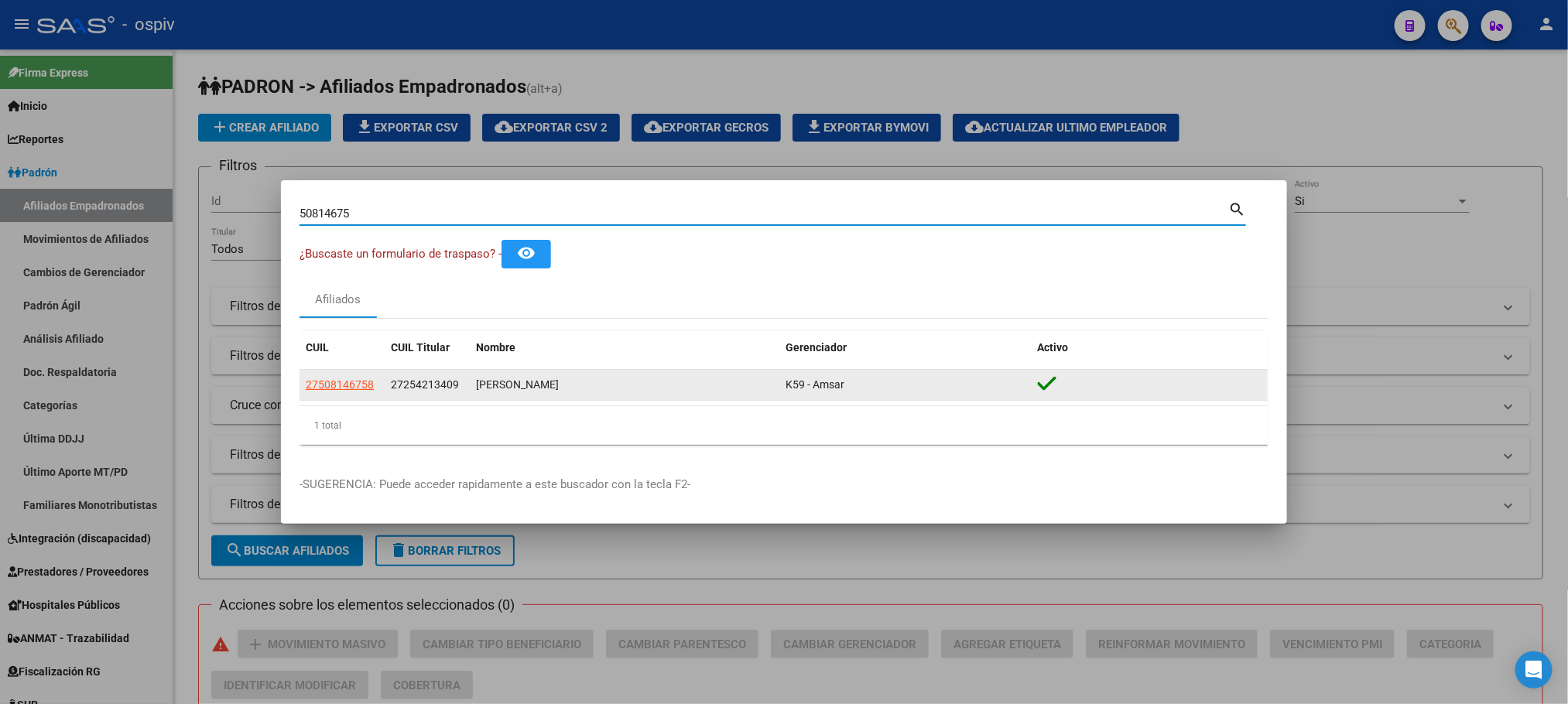
click at [353, 373] on datatable-body-cell "27508146758" at bounding box center [342, 384] width 85 height 30
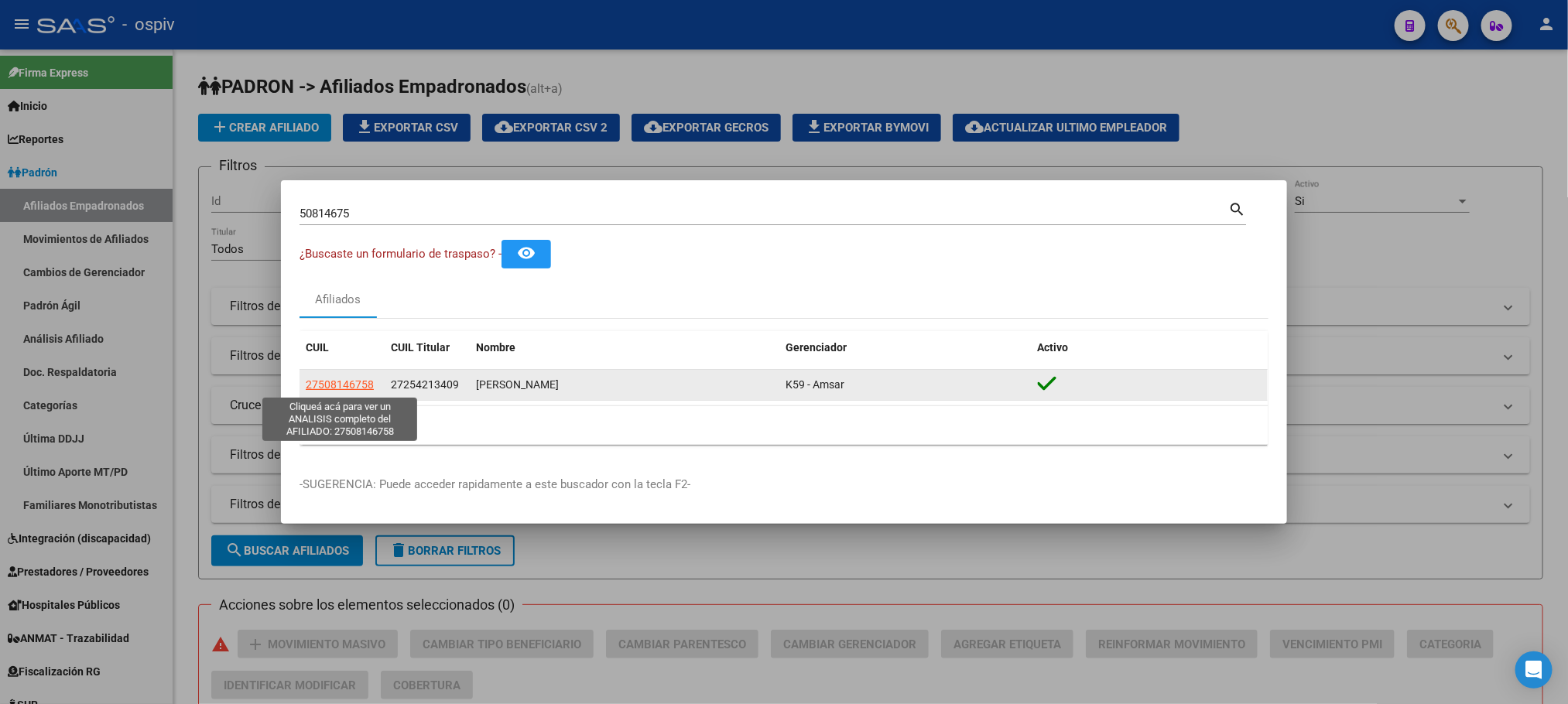
click at [350, 384] on span "27508146758" at bounding box center [340, 384] width 68 height 12
type textarea "27508146758"
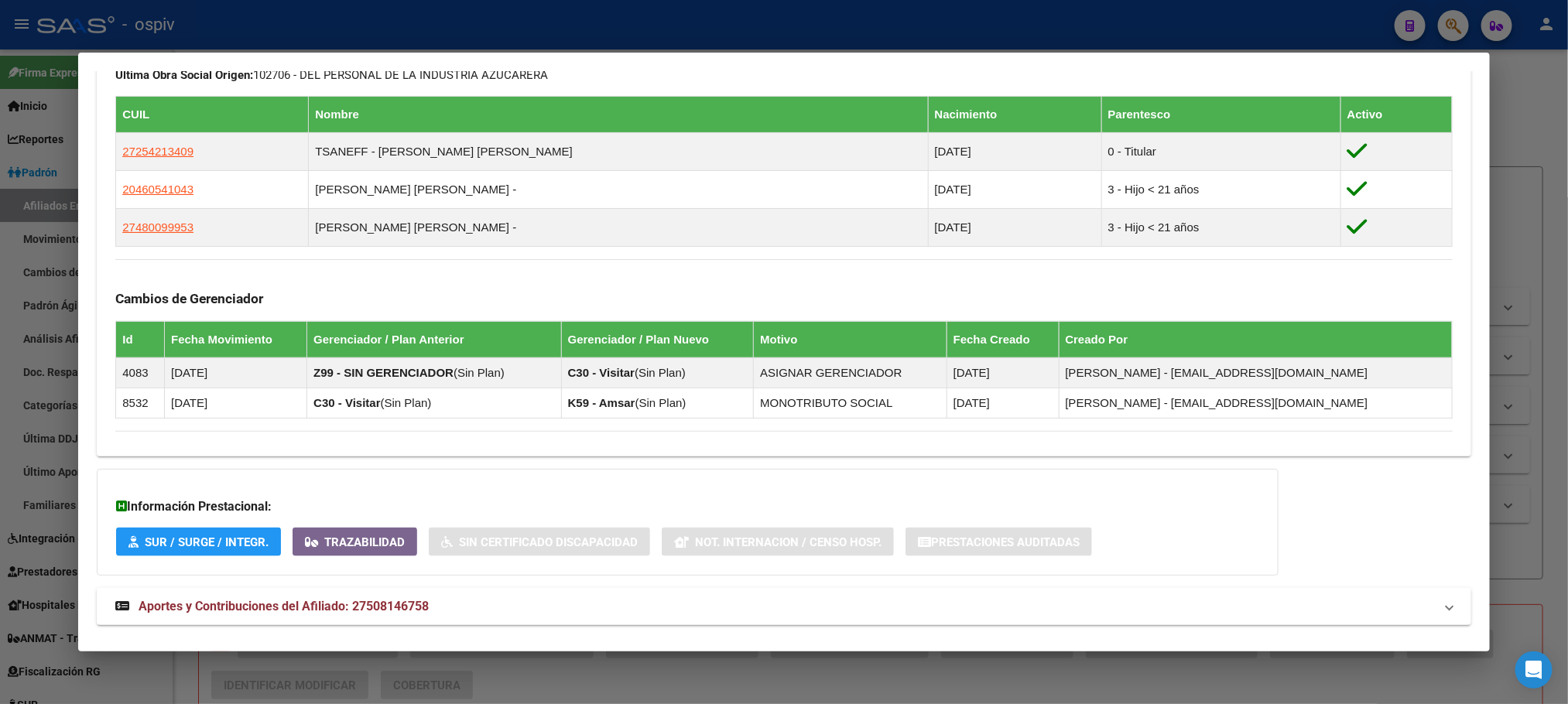
scroll to position [928, 0]
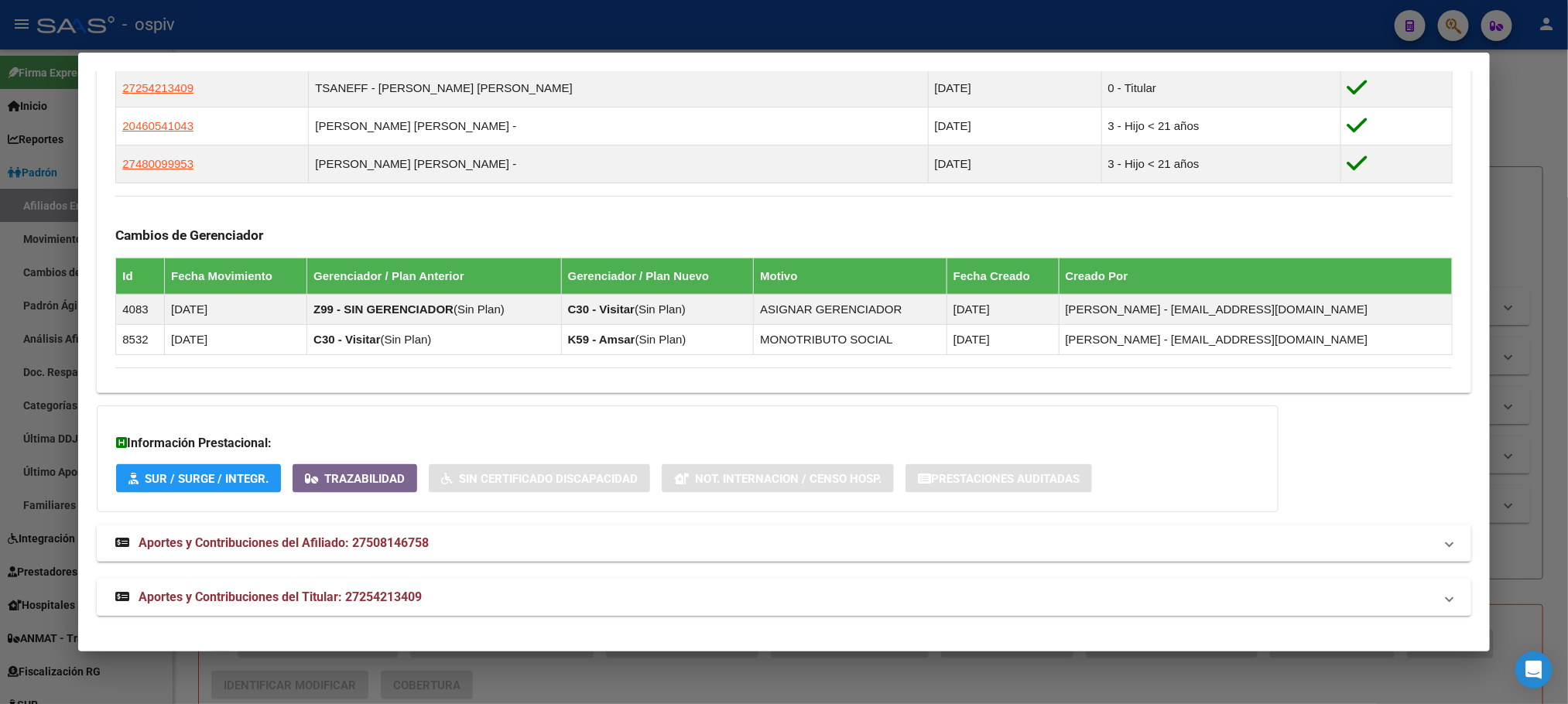
click at [401, 597] on span "Aportes y Contribuciones del Titular: 27254213409" at bounding box center [279, 596] width 283 height 14
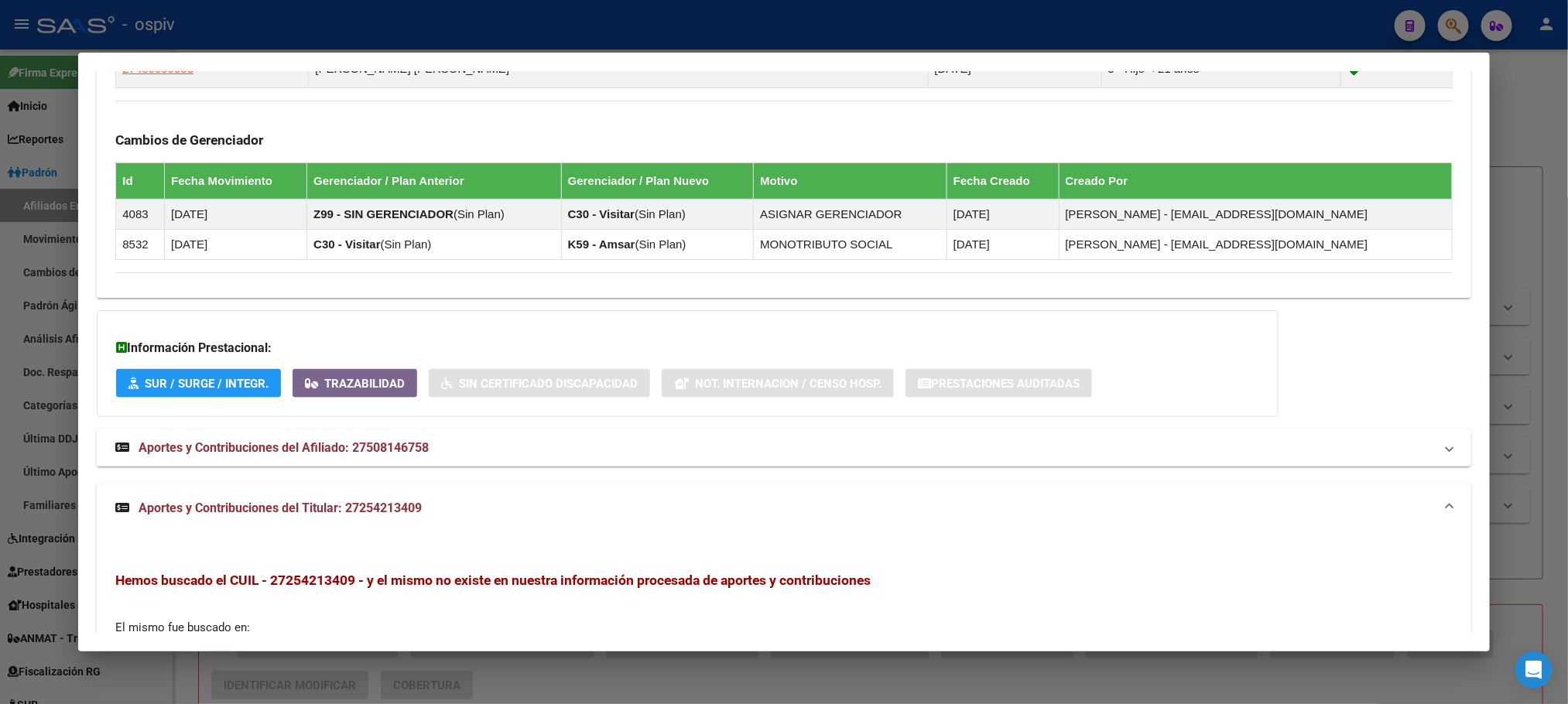
scroll to position [1015, 0]
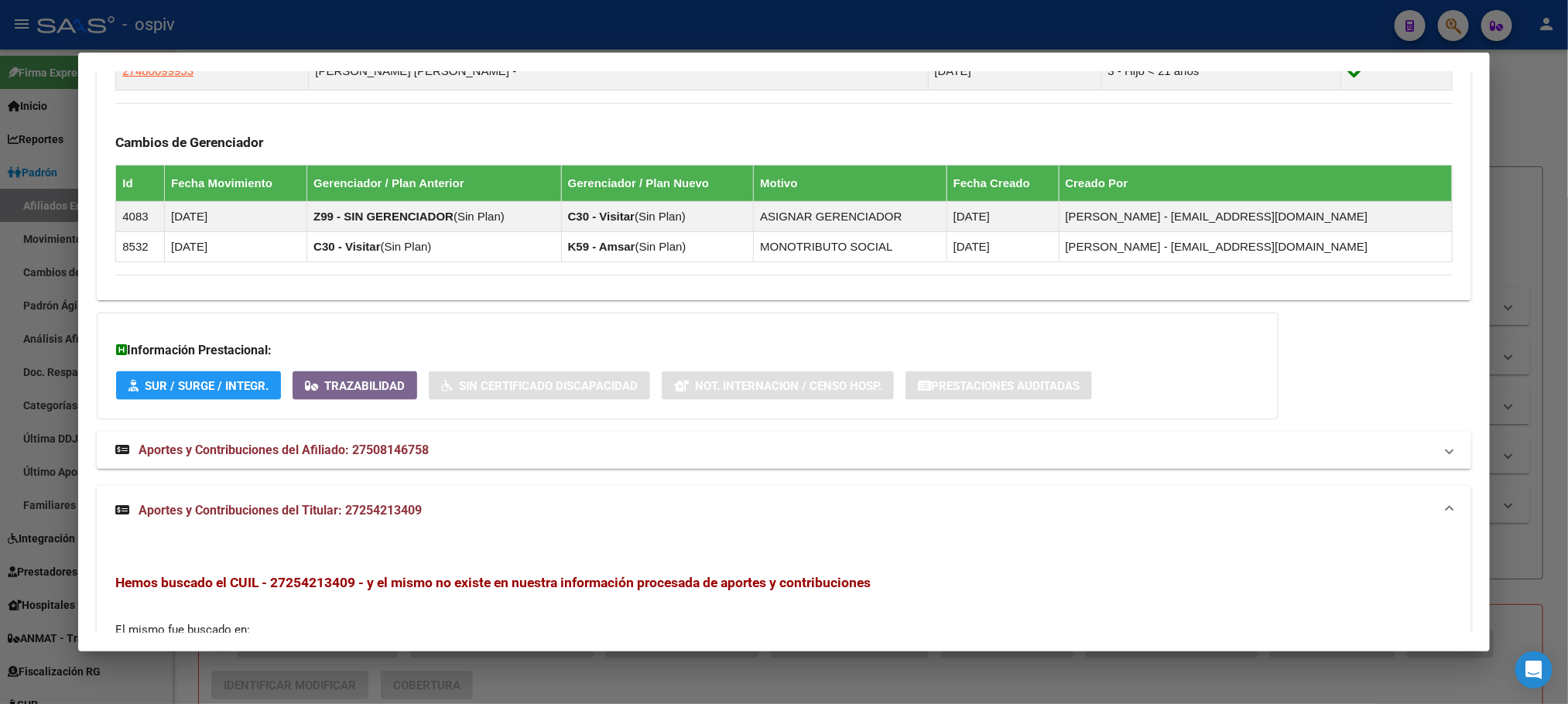
click at [356, 450] on span "Aportes y Contribuciones del Afiliado: 27508146758" at bounding box center [283, 449] width 290 height 14
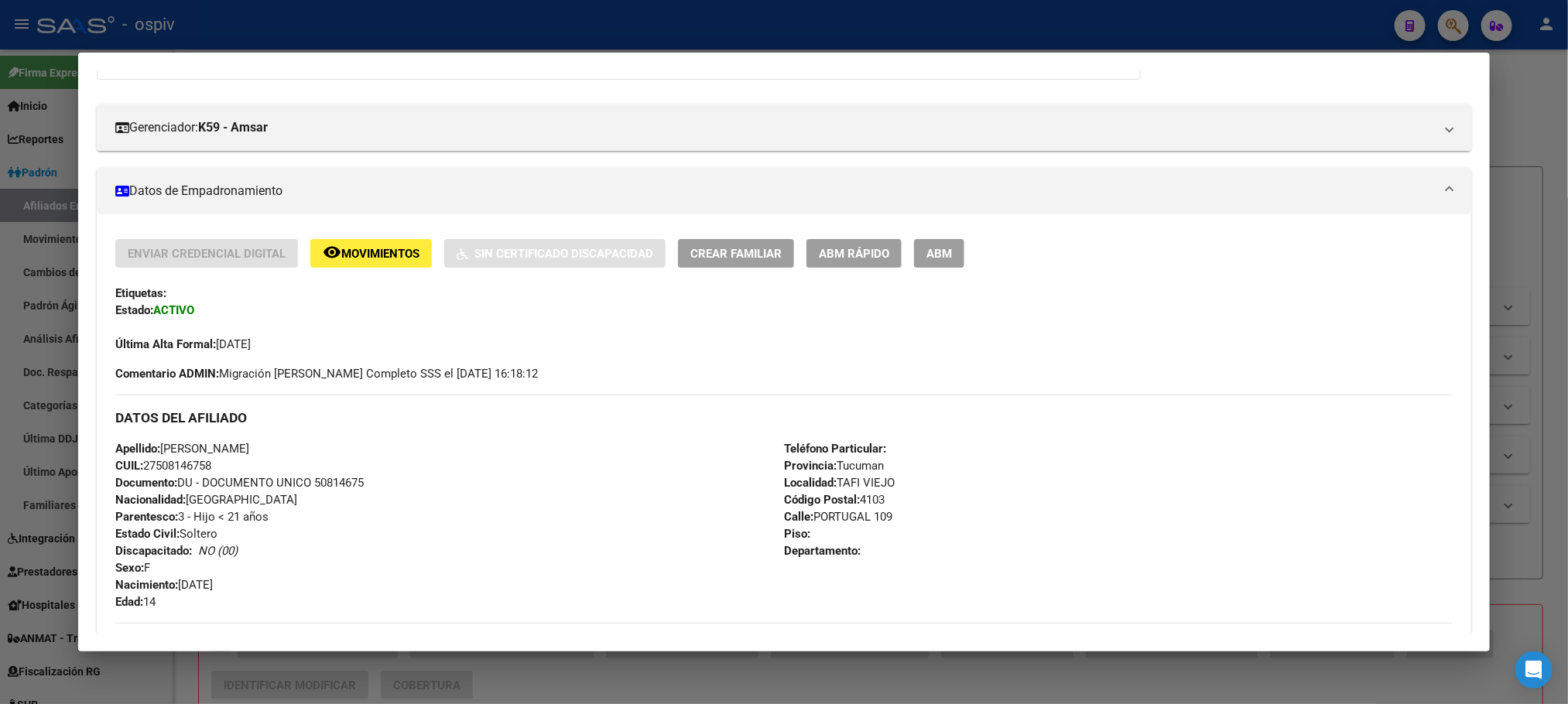
scroll to position [0, 0]
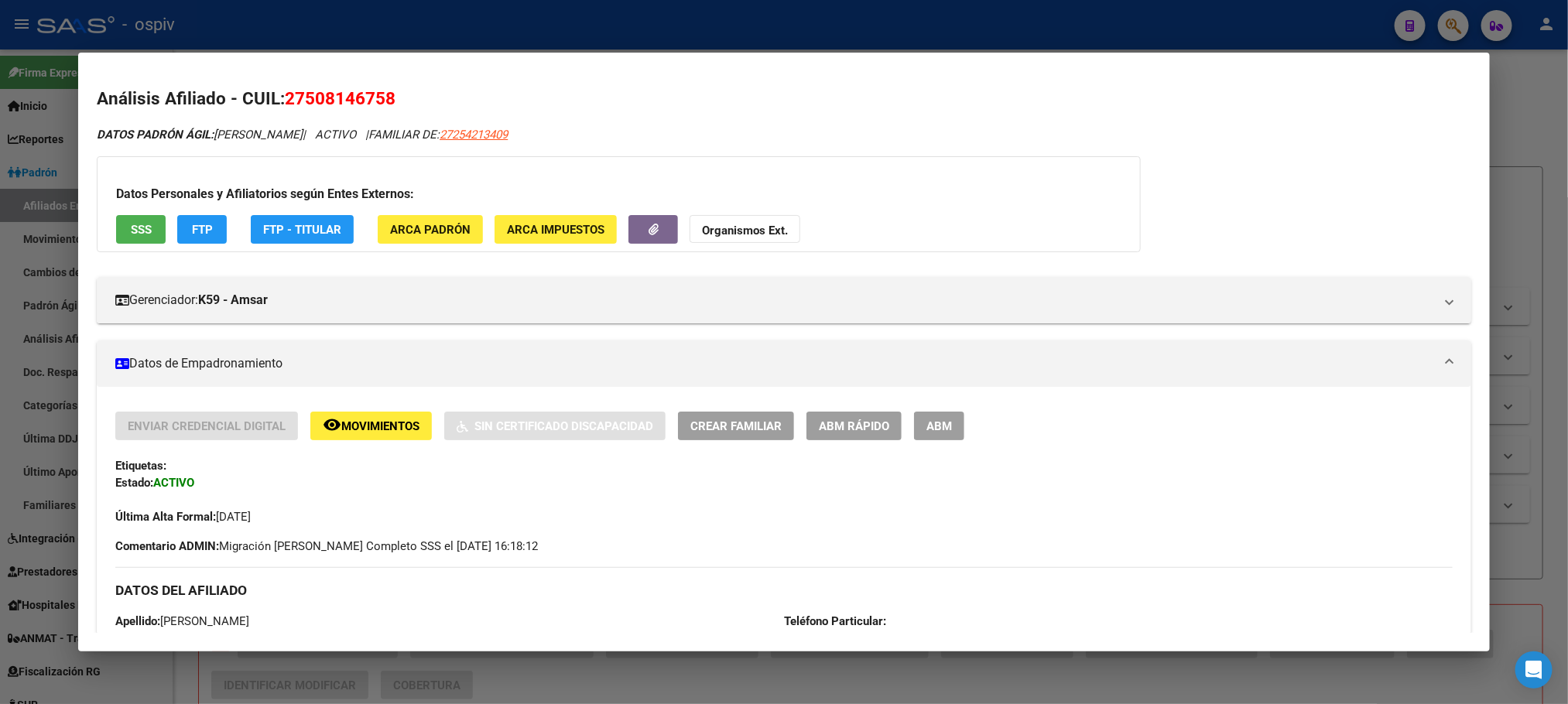
click at [131, 227] on span "SSS" at bounding box center [141, 229] width 21 height 14
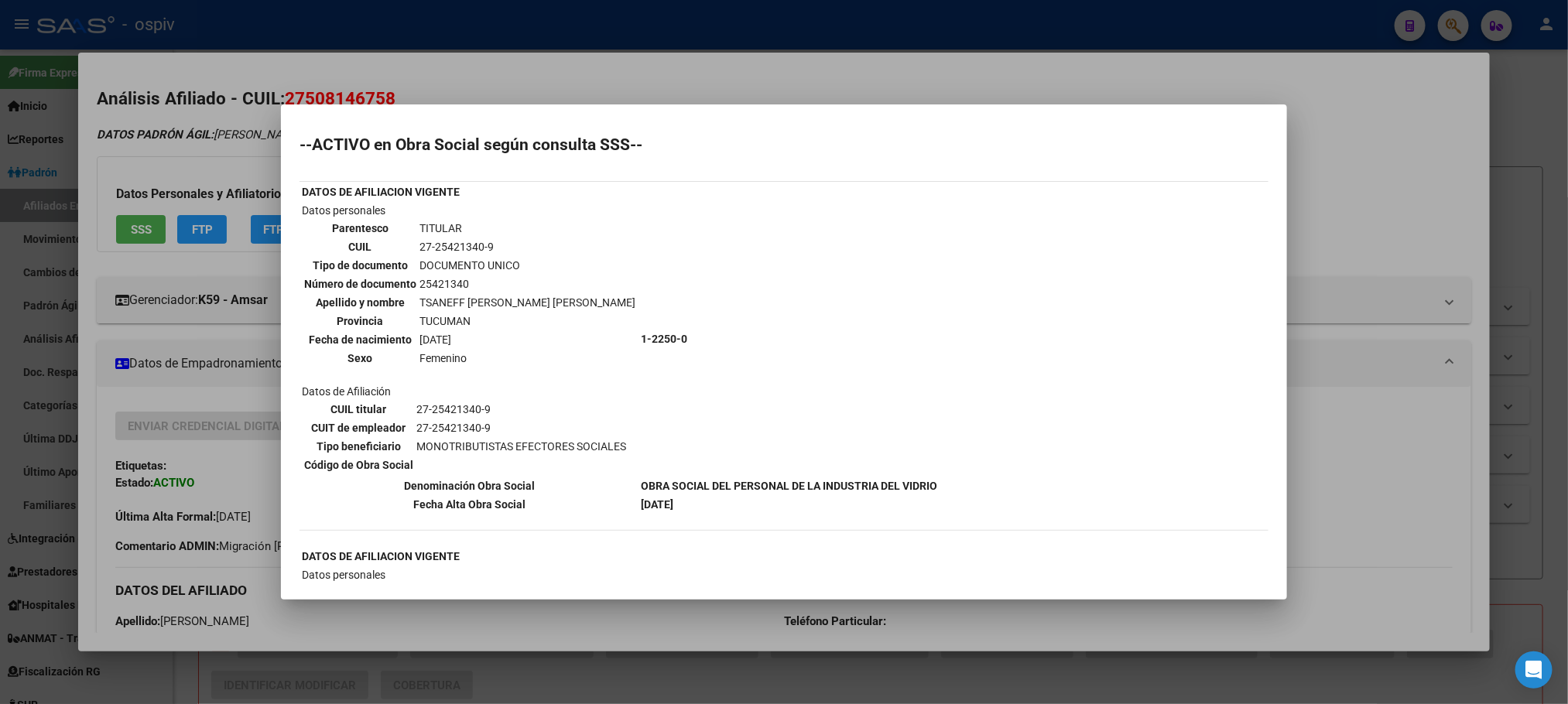
click at [458, 245] on td "27-25421340-9" at bounding box center [527, 246] width 218 height 17
copy tbody "27-25421340-9"
